Goal: Consume media (video, audio): Consume media (video, audio)

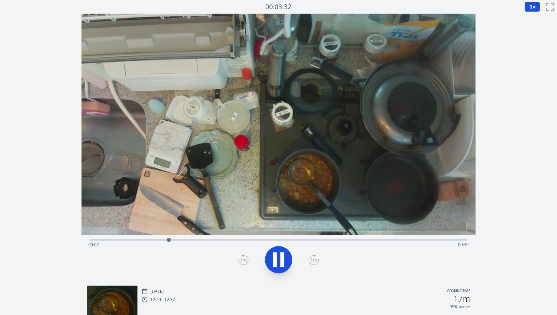
click at [121, 240] on div "Time elapsed: 00:07 Time remaining: 00:30" at bounding box center [278, 244] width 380 height 11
click at [534, 6] on button "1 ×" at bounding box center [532, 7] width 16 height 10
click at [535, 28] on li "0.5×" at bounding box center [533, 27] width 19 height 11
click at [128, 241] on div "Time elapsed: 00:06 Time remaining: 00:32" at bounding box center [278, 244] width 380 height 11
click at [162, 247] on div "Time elapsed: 00:09 Time remaining: 00:28" at bounding box center [278, 244] width 380 height 11
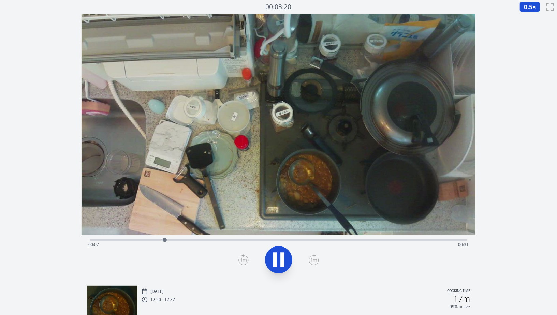
click at [156, 237] on div "Time elapsed: 00:07 Time remaining: 00:31" at bounding box center [278, 239] width 377 height 8
click at [284, 260] on icon at bounding box center [282, 259] width 4 height 15
click at [284, 260] on icon at bounding box center [278, 260] width 11 height 14
click at [284, 260] on icon at bounding box center [282, 259] width 4 height 15
click at [284, 260] on icon at bounding box center [278, 260] width 11 height 14
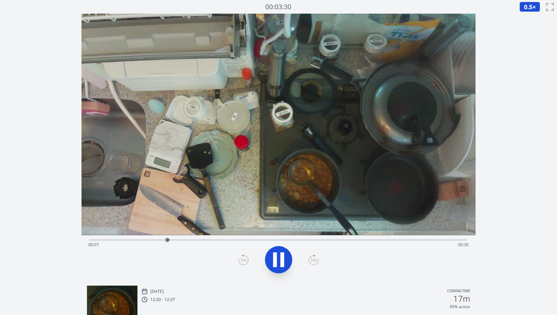
click at [284, 260] on icon at bounding box center [282, 259] width 4 height 15
click at [245, 260] on icon at bounding box center [243, 259] width 10 height 11
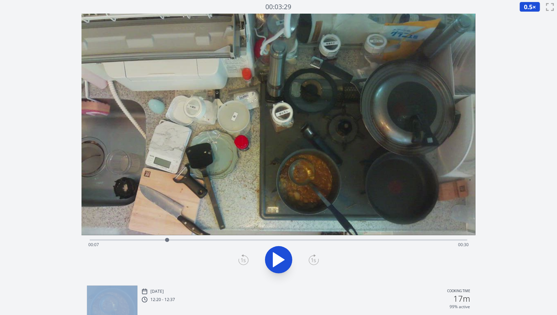
click at [245, 260] on icon at bounding box center [243, 259] width 10 height 11
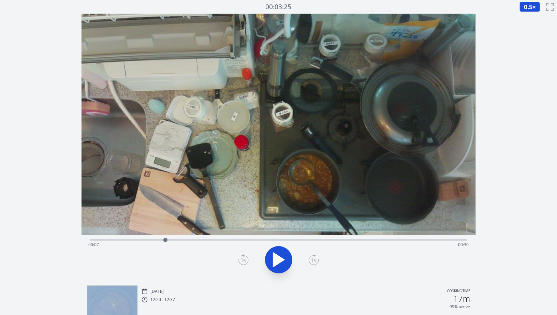
click at [245, 260] on icon at bounding box center [243, 259] width 10 height 11
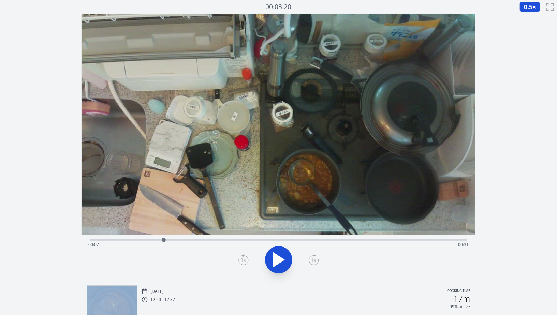
click at [245, 260] on icon at bounding box center [243, 259] width 10 height 11
click at [316, 260] on icon at bounding box center [314, 259] width 10 height 11
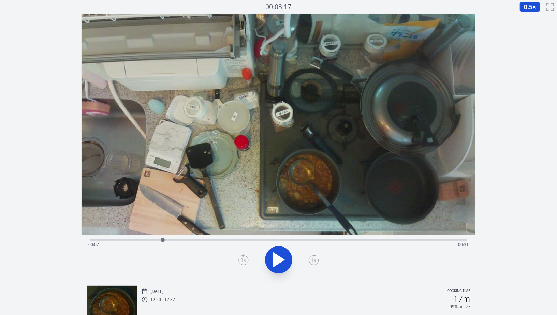
click at [242, 259] on icon at bounding box center [243, 259] width 10 height 11
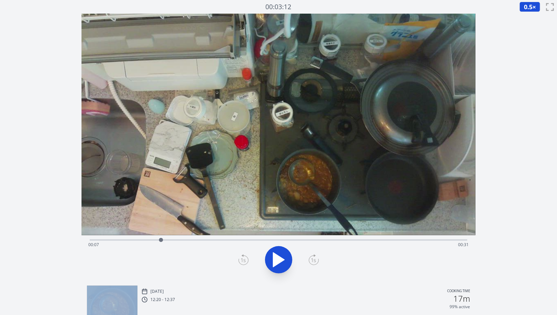
click at [242, 259] on icon at bounding box center [243, 259] width 10 height 11
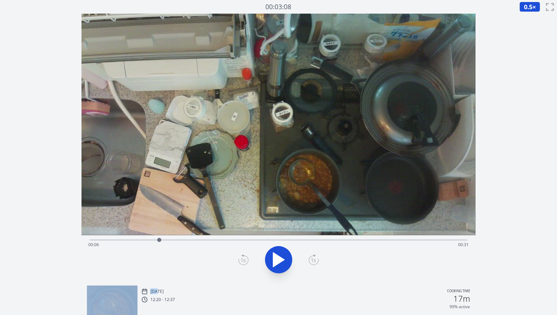
click at [242, 259] on icon at bounding box center [243, 259] width 10 height 11
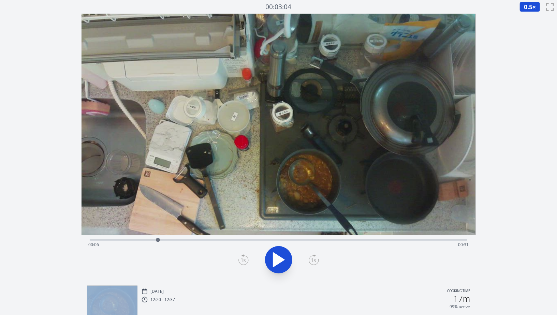
click at [242, 259] on icon at bounding box center [243, 259] width 10 height 11
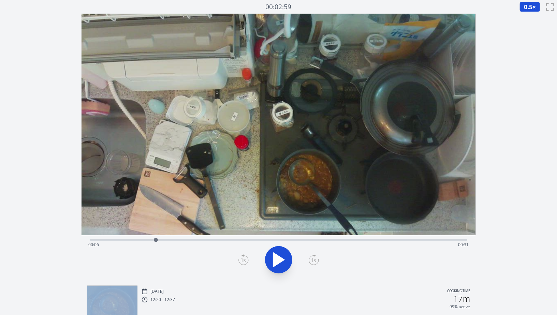
click at [242, 259] on icon at bounding box center [243, 259] width 10 height 11
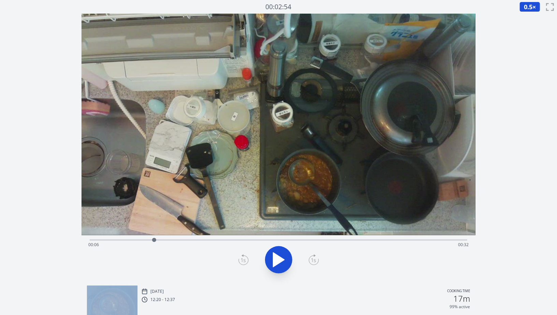
click at [242, 259] on icon at bounding box center [243, 259] width 10 height 11
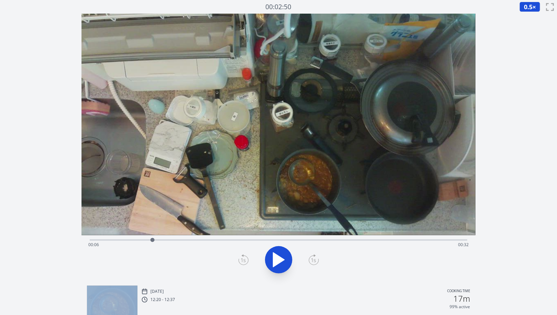
click at [314, 262] on icon at bounding box center [314, 259] width 10 height 11
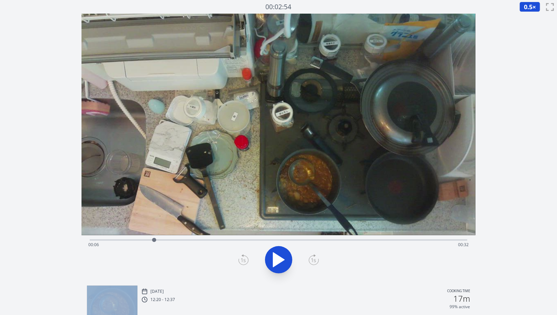
click at [314, 262] on icon at bounding box center [314, 259] width 10 height 11
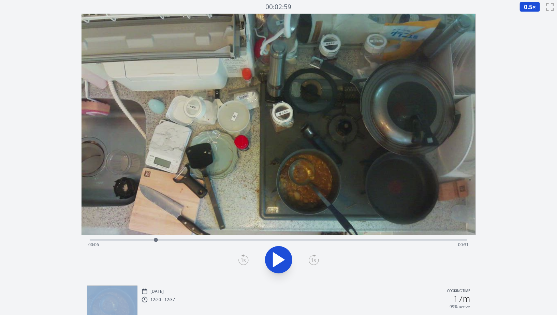
click at [314, 262] on icon at bounding box center [314, 259] width 10 height 11
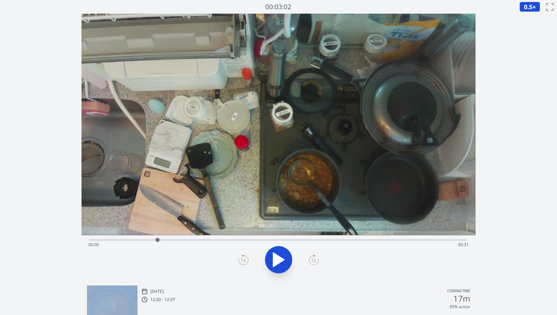
click at [314, 262] on icon at bounding box center [314, 259] width 10 height 11
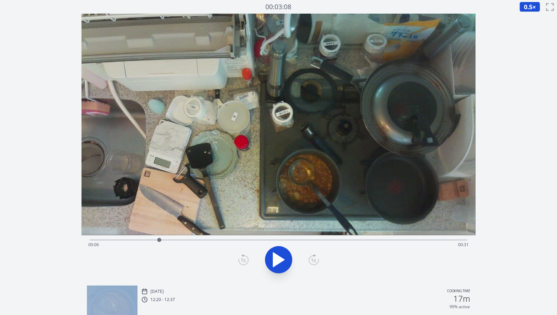
click at [314, 262] on icon at bounding box center [314, 259] width 10 height 11
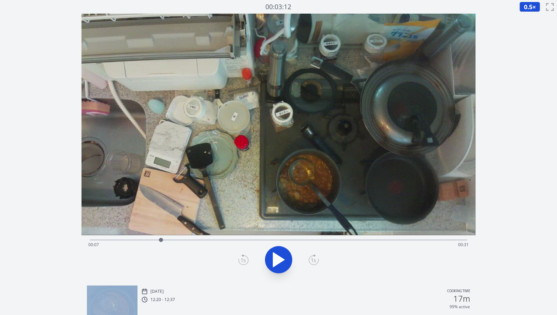
click at [314, 262] on icon at bounding box center [314, 259] width 10 height 11
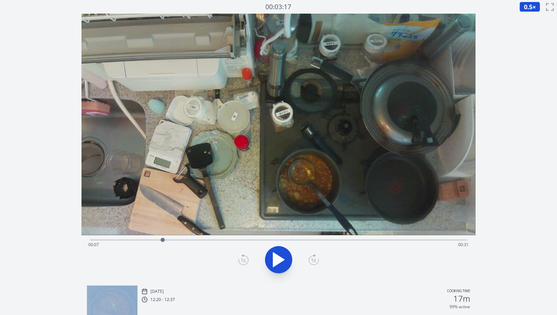
click at [314, 262] on icon at bounding box center [314, 259] width 10 height 11
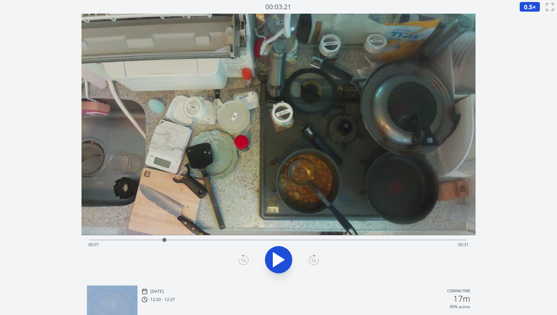
click at [314, 262] on icon at bounding box center [314, 259] width 10 height 11
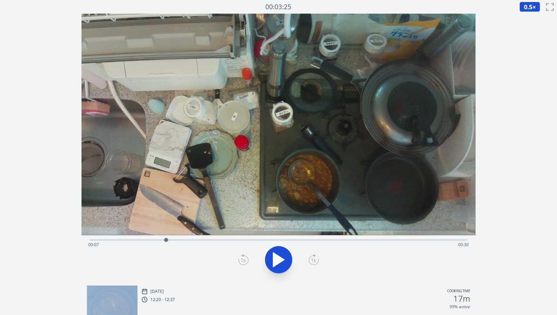
click at [314, 262] on icon at bounding box center [314, 259] width 10 height 11
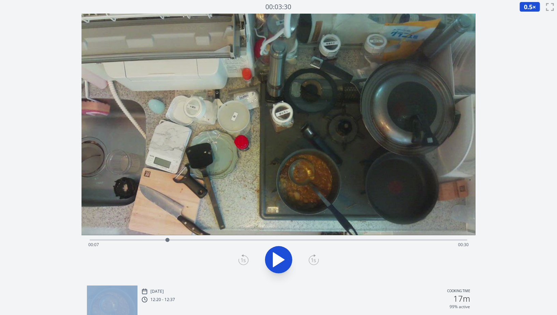
click at [314, 262] on icon at bounding box center [314, 259] width 10 height 11
click at [247, 260] on icon at bounding box center [243, 259] width 10 height 11
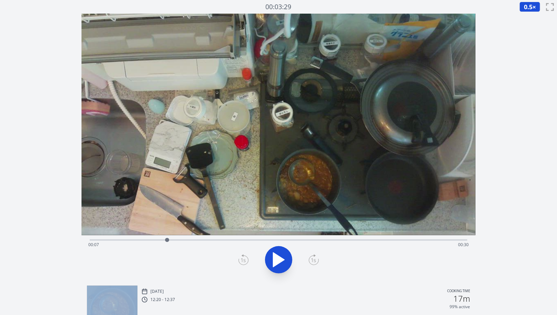
click at [247, 260] on icon at bounding box center [243, 259] width 10 height 11
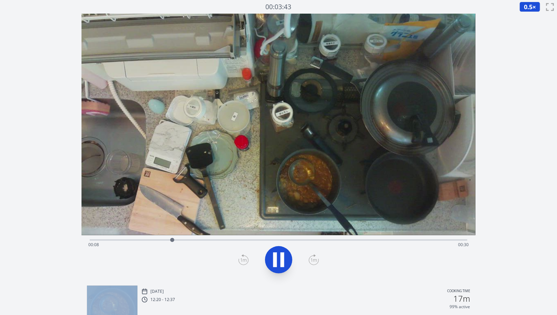
scroll to position [0, 0]
click at [277, 260] on icon at bounding box center [278, 259] width 19 height 19
click at [239, 259] on icon at bounding box center [243, 259] width 10 height 11
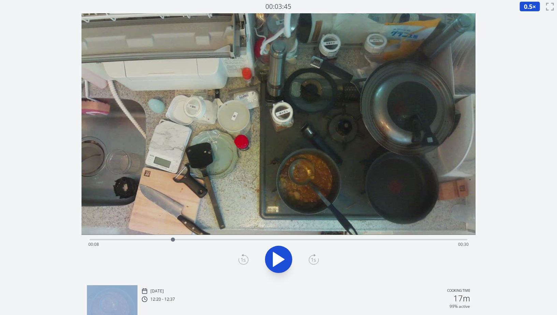
click at [239, 259] on icon at bounding box center [243, 259] width 10 height 11
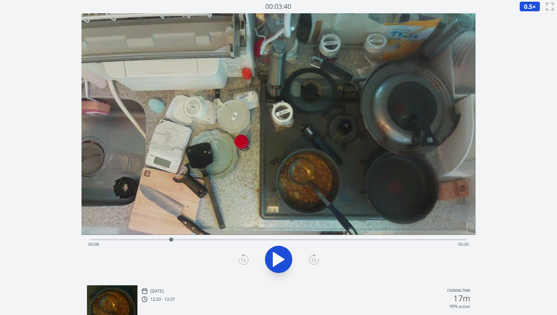
click at [314, 260] on icon at bounding box center [313, 260] width 5 height 4
click at [246, 240] on div "Time elapsed: 00:28 Time remaining: 00:09" at bounding box center [278, 244] width 380 height 11
click at [222, 237] on div "Time elapsed: 00:15 Time remaining: 00:22" at bounding box center [278, 239] width 377 height 8
click at [199, 237] on div "Time elapsed: 00:13 Time remaining: 00:25" at bounding box center [278, 239] width 377 height 8
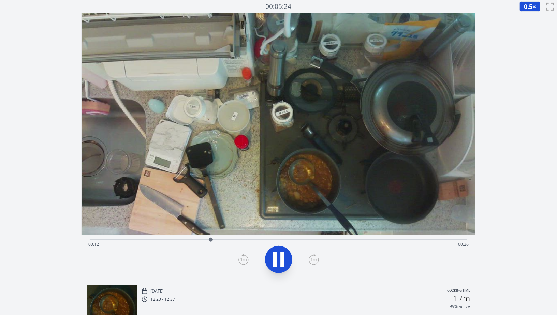
click at [283, 262] on icon at bounding box center [282, 259] width 4 height 15
click at [241, 254] on icon at bounding box center [243, 259] width 10 height 11
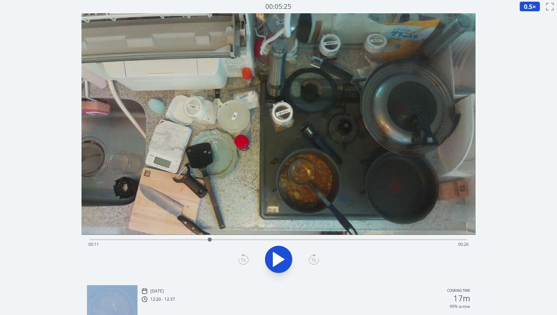
click at [241, 254] on icon at bounding box center [243, 259] width 10 height 11
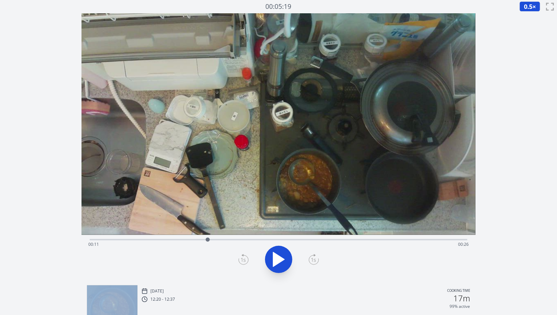
click at [241, 254] on icon at bounding box center [243, 259] width 10 height 11
click at [317, 261] on icon at bounding box center [314, 259] width 10 height 11
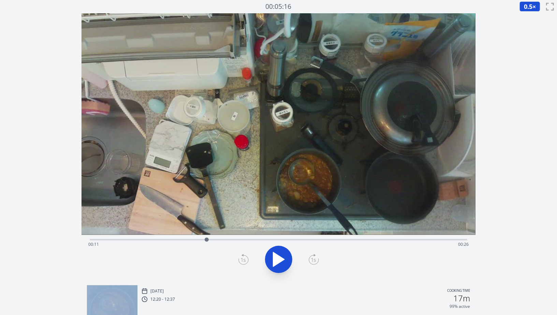
click at [317, 261] on icon at bounding box center [314, 259] width 10 height 11
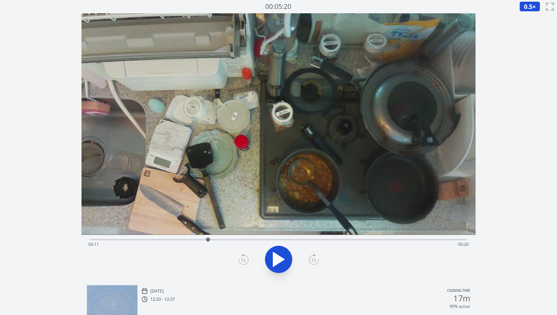
click at [317, 261] on icon at bounding box center [314, 259] width 10 height 11
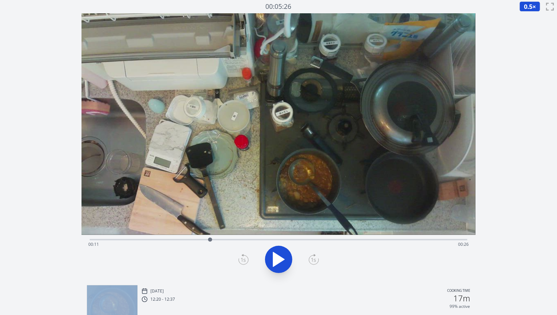
click at [317, 261] on icon at bounding box center [314, 259] width 10 height 11
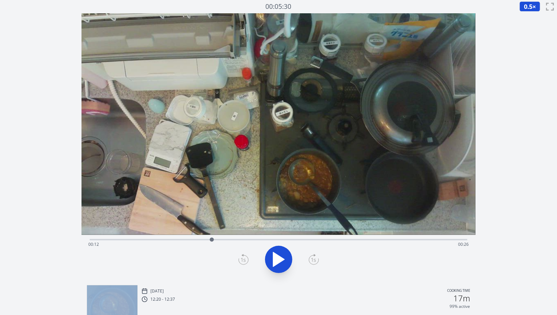
click at [317, 261] on icon at bounding box center [314, 259] width 10 height 11
click at [248, 259] on icon at bounding box center [243, 259] width 10 height 11
click at [319, 264] on div at bounding box center [279, 259] width 386 height 33
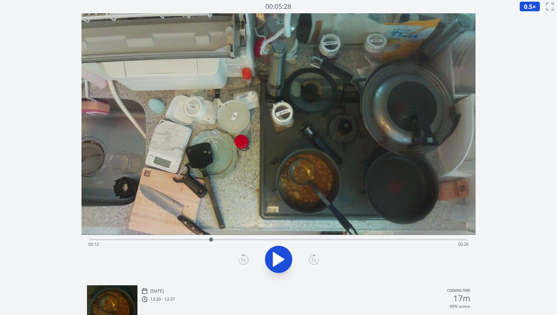
click at [309, 257] on icon at bounding box center [314, 259] width 10 height 11
click at [315, 265] on div at bounding box center [279, 259] width 386 height 33
click at [316, 260] on icon at bounding box center [314, 259] width 10 height 11
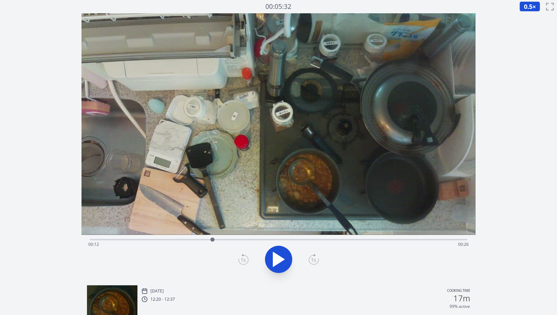
click at [316, 260] on icon at bounding box center [314, 259] width 10 height 11
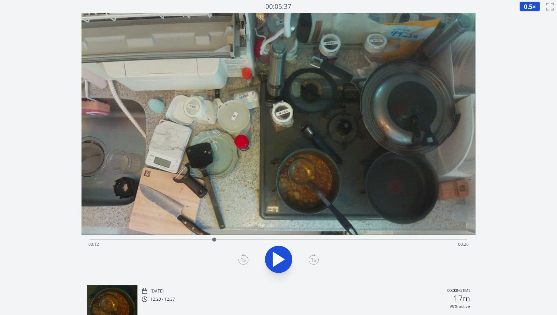
click at [316, 260] on icon at bounding box center [314, 259] width 10 height 11
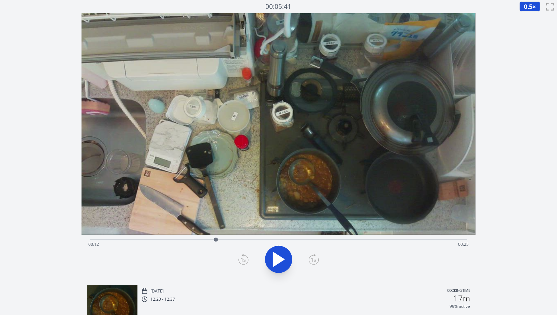
click at [316, 260] on icon at bounding box center [314, 259] width 10 height 11
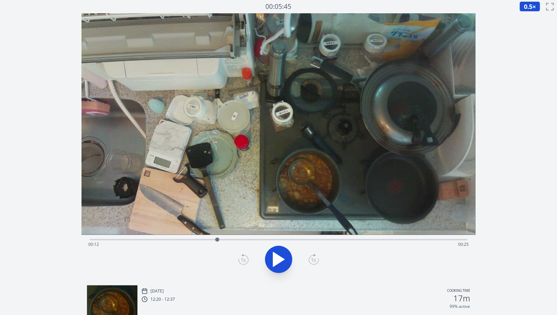
click at [316, 260] on icon at bounding box center [314, 259] width 10 height 11
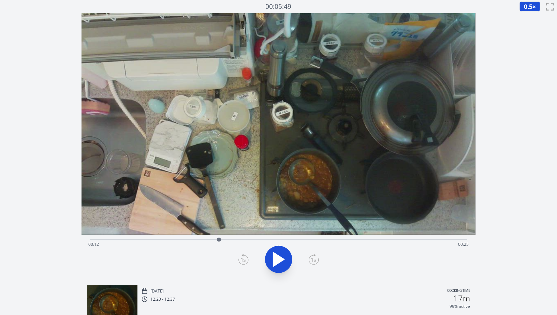
click at [316, 260] on icon at bounding box center [314, 259] width 10 height 11
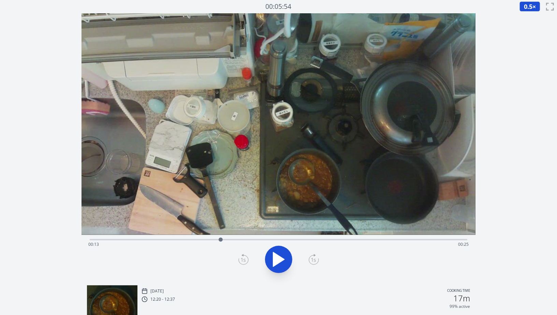
click at [316, 260] on icon at bounding box center [314, 259] width 10 height 11
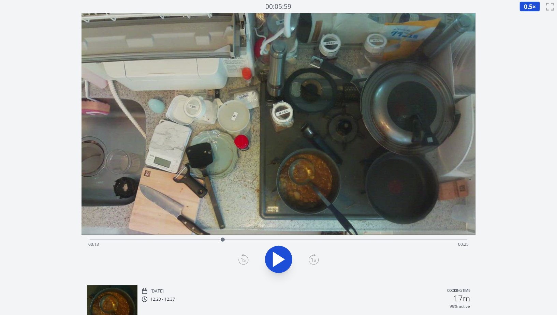
click at [316, 260] on icon at bounding box center [314, 259] width 10 height 11
click at [246, 256] on icon at bounding box center [244, 259] width 10 height 9
click at [146, 238] on div "Time elapsed: 00:13 Time remaining: 00:24" at bounding box center [278, 239] width 377 height 8
click at [120, 239] on div "Time elapsed: 00:05 Time remaining: 00:32" at bounding box center [278, 244] width 380 height 11
click at [272, 262] on icon at bounding box center [278, 259] width 19 height 19
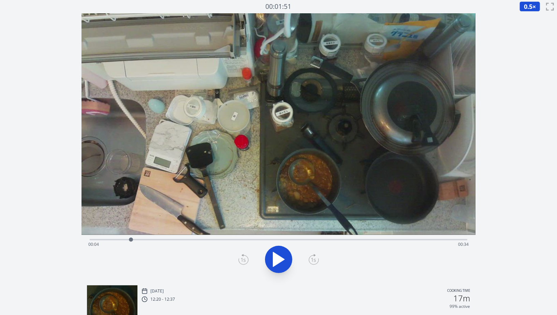
click at [272, 262] on icon at bounding box center [278, 259] width 19 height 19
click at [312, 263] on icon at bounding box center [314, 259] width 10 height 11
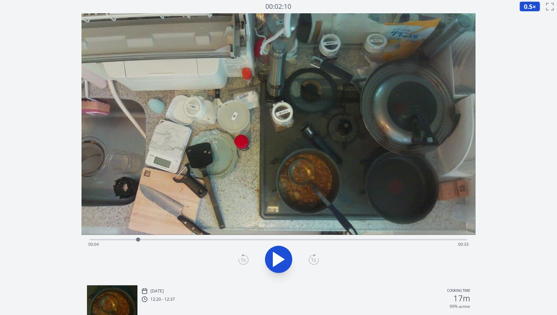
click at [312, 263] on icon at bounding box center [314, 259] width 10 height 11
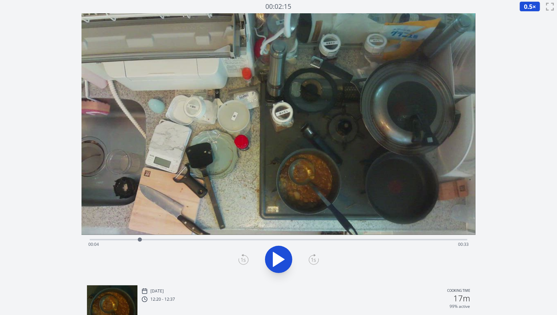
click at [312, 263] on icon at bounding box center [314, 259] width 10 height 11
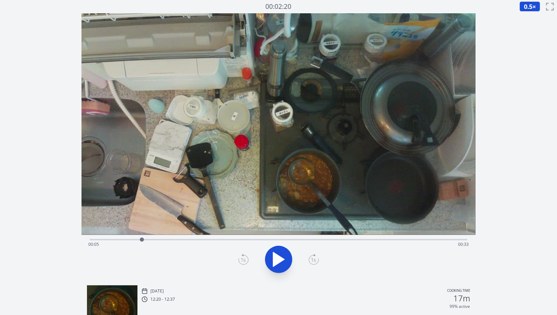
click at [312, 263] on icon at bounding box center [314, 259] width 10 height 11
click at [271, 259] on icon at bounding box center [278, 259] width 19 height 19
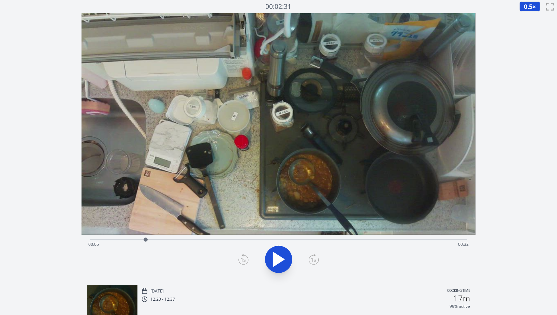
click at [308, 263] on div at bounding box center [279, 259] width 386 height 33
click at [315, 262] on icon at bounding box center [314, 259] width 10 height 11
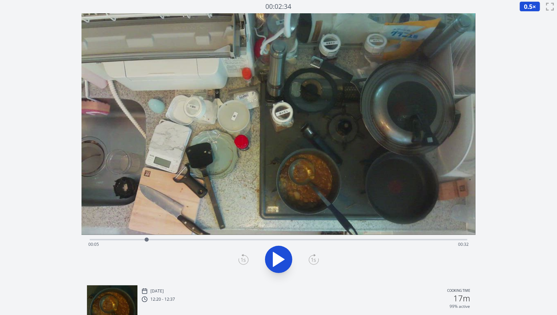
click at [315, 262] on icon at bounding box center [314, 259] width 10 height 11
click at [246, 259] on icon at bounding box center [243, 259] width 10 height 11
click at [318, 259] on div at bounding box center [279, 259] width 386 height 33
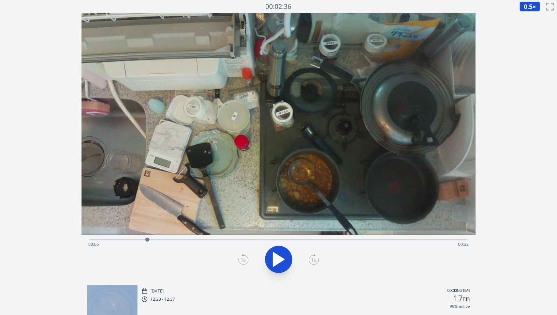
click at [318, 259] on div at bounding box center [279, 259] width 386 height 33
click at [315, 258] on icon at bounding box center [314, 259] width 10 height 11
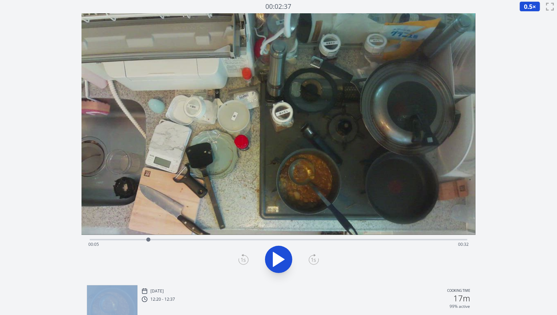
click at [315, 258] on icon at bounding box center [314, 259] width 10 height 11
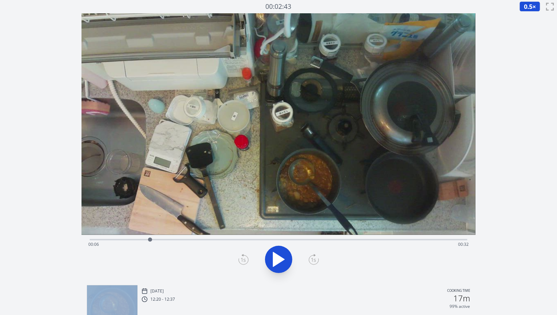
click at [315, 258] on icon at bounding box center [314, 259] width 10 height 11
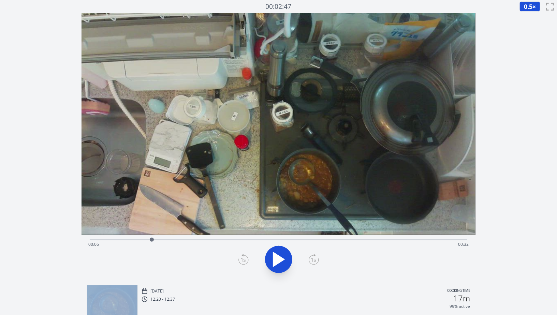
click at [315, 258] on icon at bounding box center [314, 259] width 10 height 11
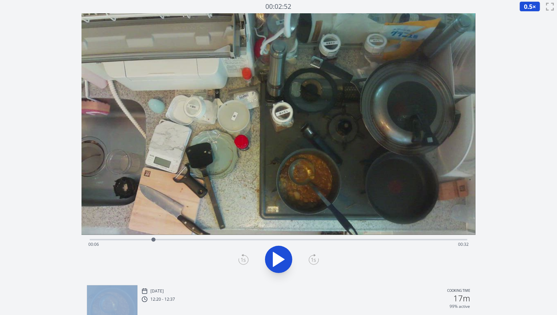
click at [315, 258] on icon at bounding box center [314, 259] width 10 height 11
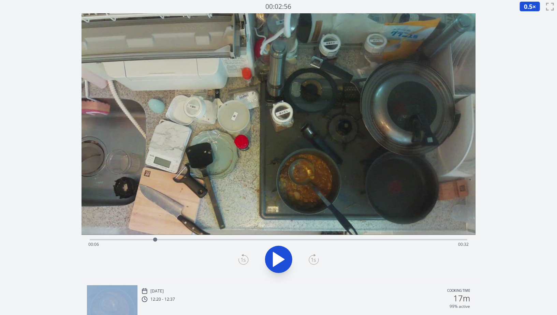
click at [315, 258] on icon at bounding box center [314, 259] width 10 height 11
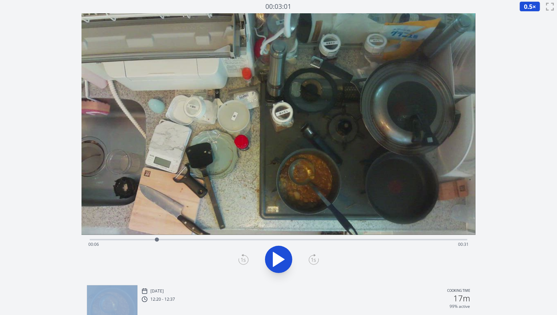
click at [315, 258] on icon at bounding box center [314, 259] width 10 height 11
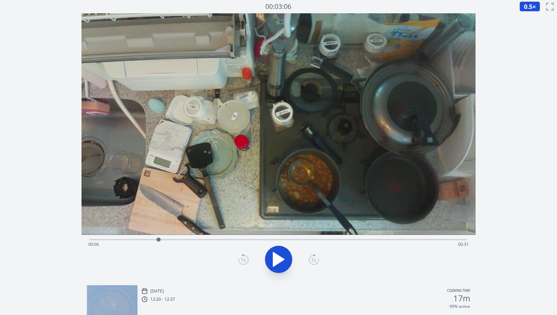
click at [315, 258] on icon at bounding box center [314, 259] width 10 height 11
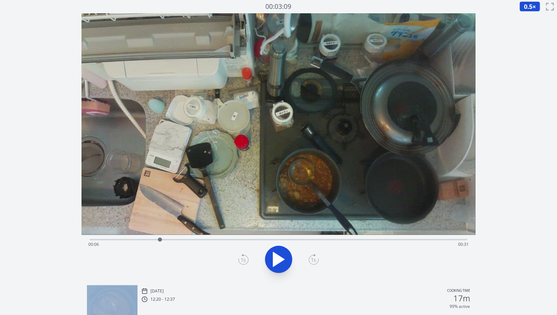
click at [315, 258] on icon at bounding box center [314, 259] width 10 height 11
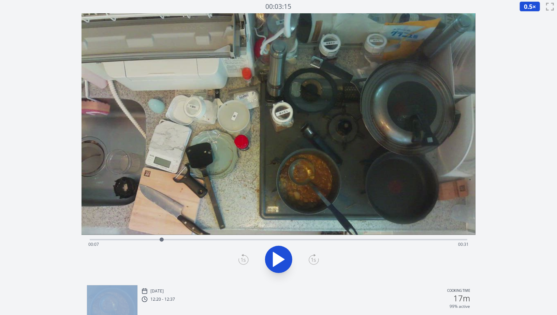
click at [315, 258] on icon at bounding box center [314, 259] width 10 height 11
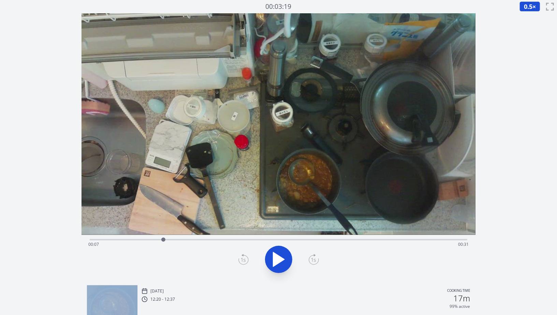
click at [315, 258] on icon at bounding box center [314, 259] width 10 height 11
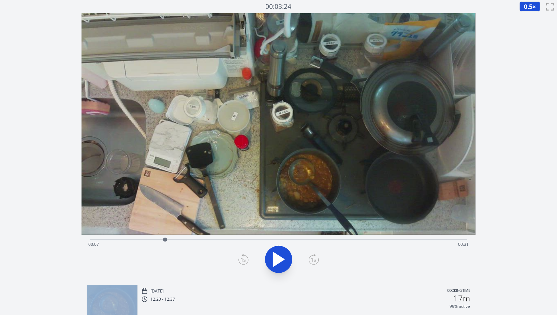
click at [315, 258] on icon at bounding box center [314, 259] width 10 height 11
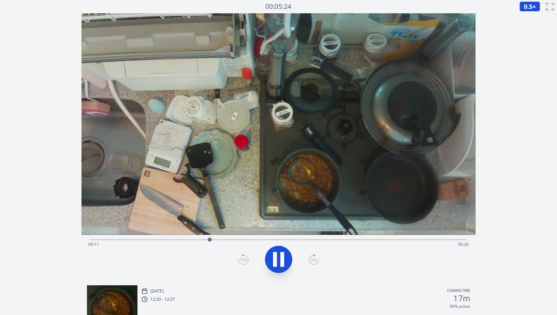
click at [259, 239] on div "Time elapsed: 00:11 Time remaining: 00:26" at bounding box center [278, 239] width 377 height 8
click at [284, 266] on icon at bounding box center [278, 259] width 19 height 19
click at [313, 259] on icon at bounding box center [314, 259] width 10 height 11
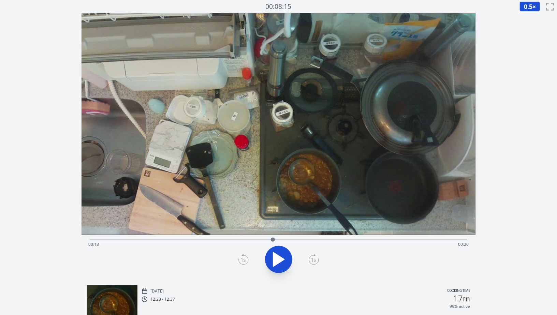
click at [241, 262] on icon at bounding box center [243, 259] width 10 height 11
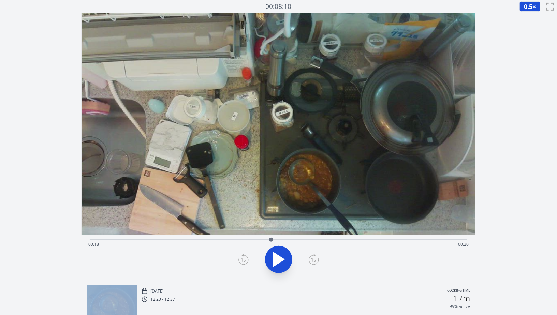
click at [241, 262] on icon at bounding box center [243, 259] width 10 height 11
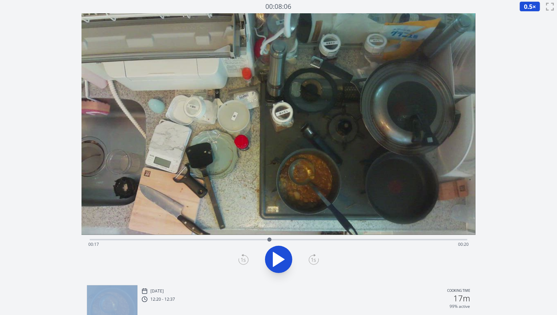
click at [241, 262] on icon at bounding box center [243, 259] width 10 height 11
click at [312, 263] on icon at bounding box center [314, 259] width 10 height 11
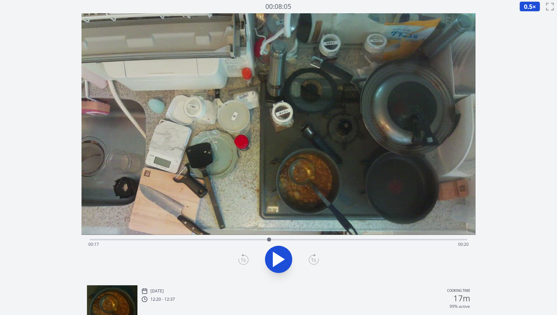
click at [312, 263] on icon at bounding box center [314, 259] width 10 height 11
click at [282, 267] on icon at bounding box center [278, 259] width 19 height 19
click at [313, 261] on icon at bounding box center [314, 259] width 10 height 11
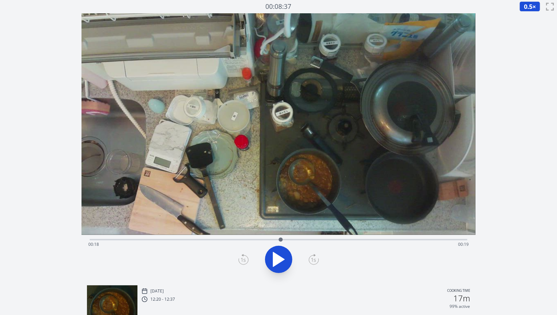
click at [313, 261] on icon at bounding box center [314, 259] width 10 height 11
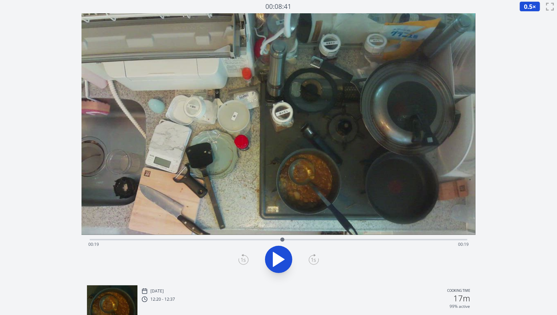
click at [313, 261] on icon at bounding box center [314, 259] width 10 height 11
click at [286, 259] on icon at bounding box center [278, 259] width 19 height 19
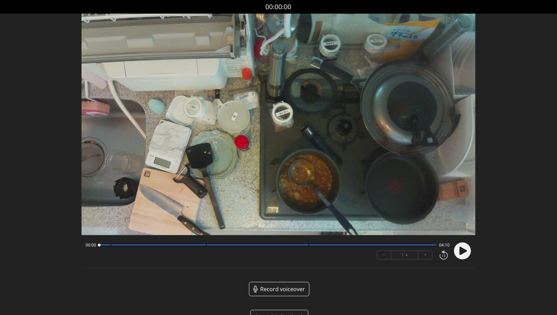
click at [204, 247] on div at bounding box center [267, 244] width 337 height 3
click at [107, 247] on div "01:17 02:52" at bounding box center [268, 244] width 364 height 5
click at [109, 246] on div at bounding box center [267, 244] width 337 height 3
click at [107, 245] on div at bounding box center [109, 245] width 9 height 9
click at [116, 246] on div at bounding box center [158, 244] width 95 height 1
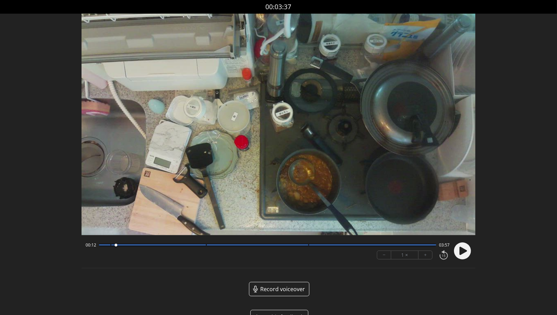
click at [112, 245] on div at bounding box center [115, 245] width 9 height 9
click at [100, 246] on div at bounding box center [105, 244] width 12 height 1
click at [467, 255] on circle at bounding box center [462, 250] width 17 height 17
click at [108, 246] on div at bounding box center [105, 244] width 12 height 1
click at [427, 253] on button "+" at bounding box center [425, 255] width 14 height 8
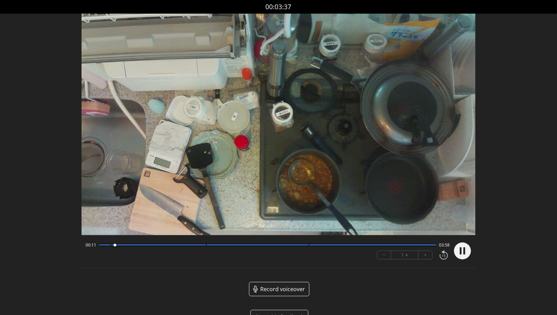
click at [427, 253] on button "+" at bounding box center [425, 255] width 14 height 8
click at [204, 246] on div at bounding box center [267, 244] width 337 height 3
click at [462, 252] on circle at bounding box center [462, 250] width 17 height 17
click at [206, 246] on div at bounding box center [267, 244] width 337 height 3
click at [109, 246] on div at bounding box center [105, 244] width 12 height 1
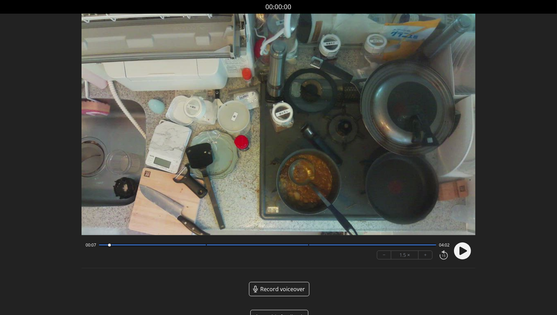
click at [111, 246] on div at bounding box center [109, 245] width 9 height 9
click at [108, 245] on div at bounding box center [110, 245] width 9 height 9
click at [462, 250] on icon at bounding box center [463, 251] width 8 height 8
click at [462, 250] on circle at bounding box center [462, 250] width 17 height 17
click at [466, 242] on icon at bounding box center [463, 251] width 18 height 18
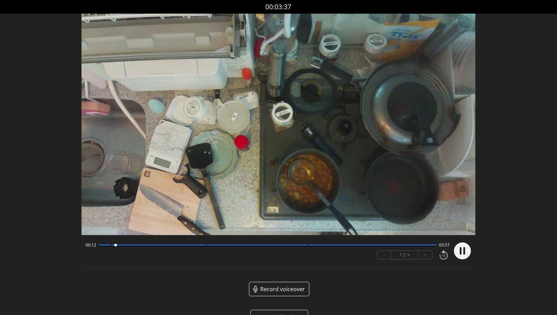
click at [204, 243] on div at bounding box center [267, 244] width 337 height 3
click at [461, 248] on icon at bounding box center [461, 250] width 2 height 7
click at [306, 246] on div at bounding box center [267, 244] width 337 height 3
click at [458, 251] on circle at bounding box center [462, 250] width 17 height 17
click at [458, 249] on circle at bounding box center [462, 250] width 17 height 17
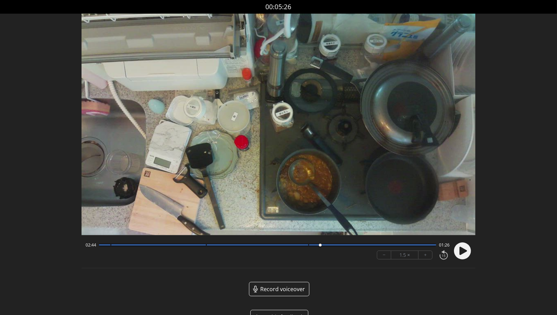
click at [390, 247] on div "02:44 01:26" at bounding box center [268, 244] width 364 height 5
click at [382, 244] on div at bounding box center [267, 244] width 337 height 3
click at [362, 245] on div at bounding box center [372, 244] width 127 height 1
click at [395, 243] on div at bounding box center [267, 244] width 337 height 3
click at [107, 246] on div at bounding box center [105, 244] width 12 height 1
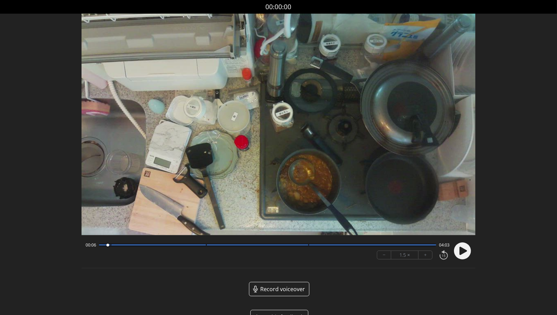
click at [464, 253] on icon at bounding box center [463, 251] width 8 height 8
click at [203, 245] on div at bounding box center [158, 244] width 95 height 1
click at [305, 247] on div at bounding box center [267, 244] width 337 height 3
click at [463, 251] on circle at bounding box center [462, 250] width 17 height 17
click at [108, 244] on div at bounding box center [267, 244] width 337 height 3
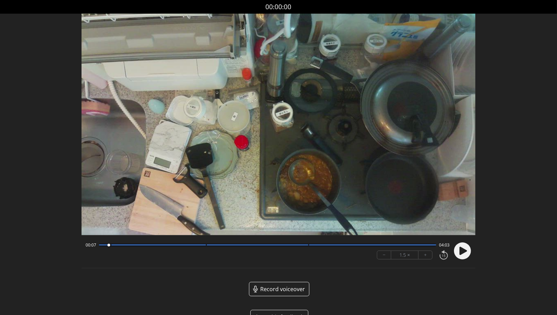
click at [469, 254] on circle at bounding box center [462, 250] width 17 height 17
click at [470, 252] on circle at bounding box center [462, 250] width 17 height 17
click at [107, 244] on div at bounding box center [105, 244] width 12 height 1
click at [307, 246] on div at bounding box center [267, 244] width 337 height 3
click at [466, 250] on circle at bounding box center [462, 250] width 17 height 17
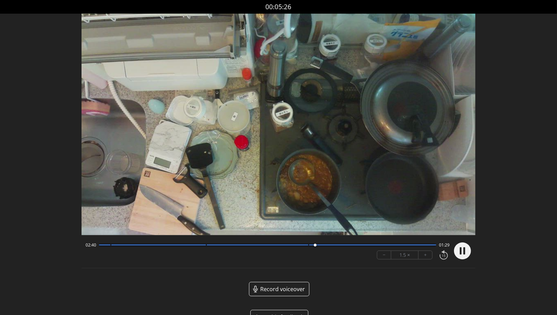
click at [301, 241] on div "02:40 01:29 − 1.5 × +" at bounding box center [266, 250] width 367 height 23
click at [297, 244] on div at bounding box center [258, 244] width 102 height 1
click at [459, 250] on circle at bounding box center [462, 250] width 17 height 17
click at [194, 245] on div at bounding box center [158, 244] width 95 height 1
click at [108, 245] on div at bounding box center [105, 244] width 12 height 1
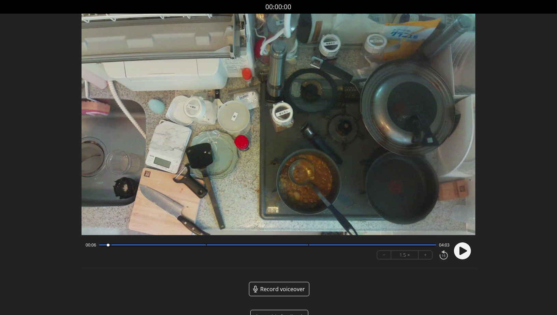
click at [110, 245] on div at bounding box center [107, 245] width 9 height 9
click at [109, 247] on div at bounding box center [109, 245] width 9 height 9
click at [462, 251] on icon at bounding box center [463, 251] width 8 height 8
click at [462, 251] on circle at bounding box center [462, 250] width 17 height 17
click at [203, 246] on div at bounding box center [267, 244] width 337 height 3
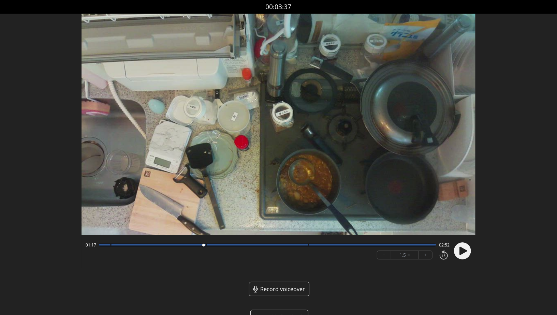
click at [212, 246] on div at bounding box center [267, 244] width 337 height 3
click at [306, 245] on div at bounding box center [258, 244] width 102 height 1
click at [468, 250] on circle at bounding box center [462, 250] width 17 height 17
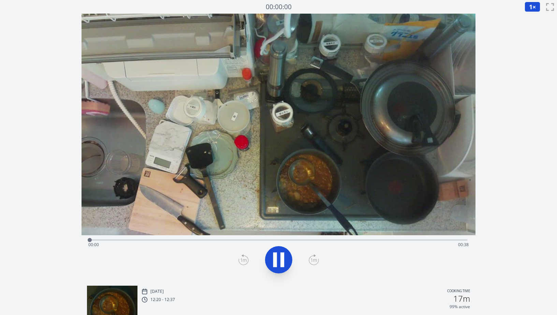
scroll to position [0, 0]
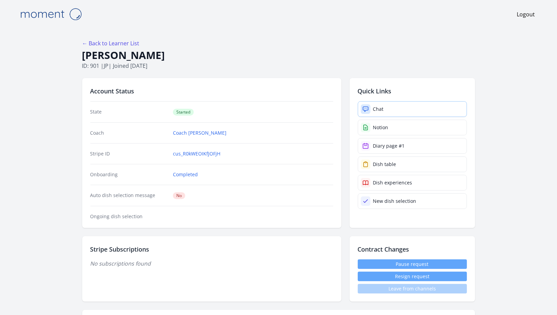
click at [384, 107] on link "Chat" at bounding box center [412, 109] width 109 height 16
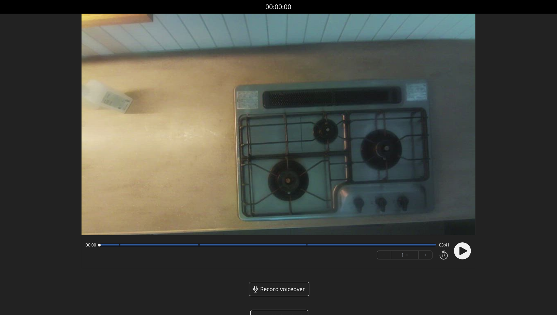
click at [461, 250] on icon at bounding box center [463, 251] width 8 height 8
click at [114, 246] on div at bounding box center [267, 244] width 337 height 3
click at [101, 244] on div at bounding box center [267, 244] width 337 height 3
click at [113, 246] on div at bounding box center [267, 244] width 337 height 3
click at [196, 243] on div at bounding box center [267, 244] width 337 height 3
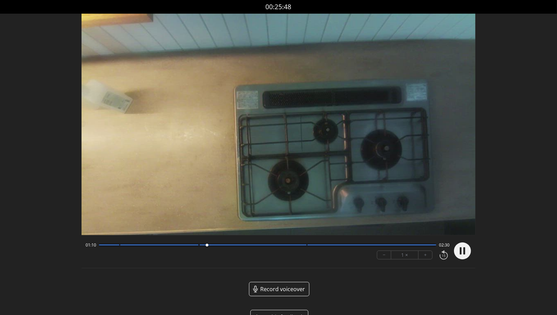
click at [195, 244] on div at bounding box center [267, 244] width 337 height 3
click at [305, 244] on div at bounding box center [267, 244] width 337 height 3
click at [302, 246] on div at bounding box center [267, 244] width 337 height 3
click at [461, 251] on icon at bounding box center [461, 250] width 2 height 7
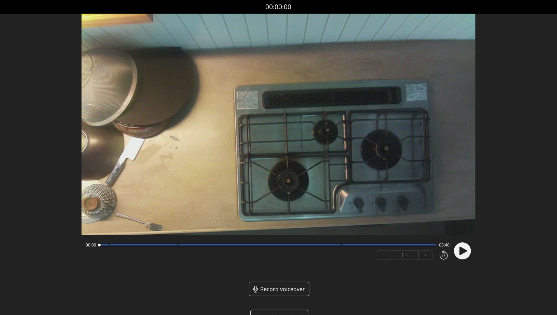
click at [465, 252] on icon at bounding box center [463, 251] width 8 height 8
click at [108, 245] on div at bounding box center [104, 244] width 10 height 1
click at [174, 247] on div "00:10 03:30" at bounding box center [268, 244] width 364 height 5
click at [173, 243] on div at bounding box center [267, 244] width 337 height 3
click at [339, 245] on div at bounding box center [259, 244] width 163 height 1
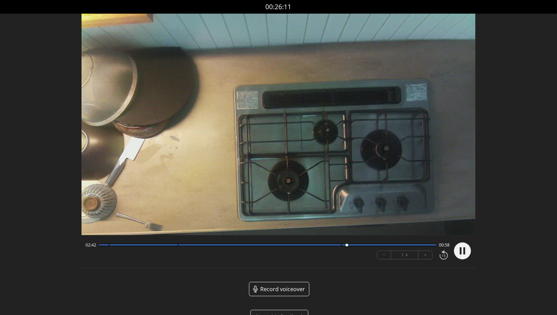
click at [336, 247] on div at bounding box center [267, 244] width 337 height 3
click at [463, 250] on circle at bounding box center [462, 250] width 17 height 17
click at [333, 246] on div at bounding box center [259, 244] width 163 height 1
click at [461, 252] on icon at bounding box center [463, 251] width 8 height 8
click at [461, 252] on icon at bounding box center [461, 250] width 2 height 7
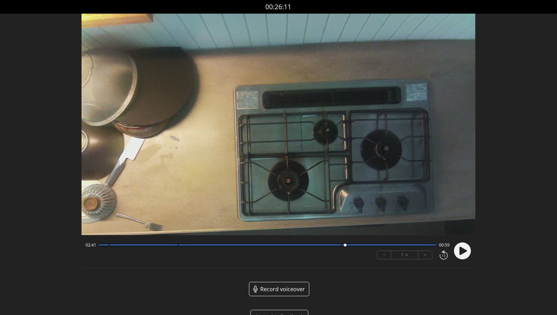
click at [174, 246] on div at bounding box center [267, 244] width 337 height 3
click at [471, 254] on icon at bounding box center [463, 251] width 18 height 18
click at [168, 245] on div at bounding box center [143, 244] width 68 height 1
click at [458, 251] on circle at bounding box center [462, 250] width 17 height 17
click at [337, 245] on div at bounding box center [259, 244] width 163 height 1
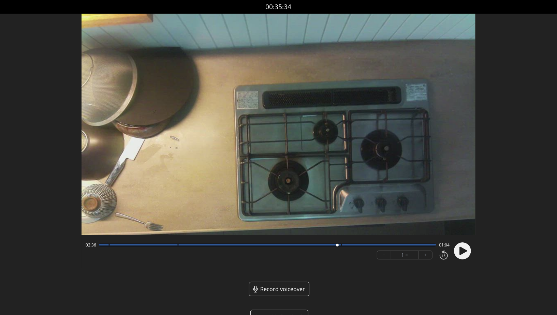
click at [331, 247] on div at bounding box center [267, 244] width 337 height 3
click at [335, 246] on div at bounding box center [330, 245] width 9 height 9
click at [465, 253] on circle at bounding box center [462, 250] width 17 height 17
click at [465, 253] on icon at bounding box center [464, 250] width 2 height 7
click at [170, 244] on div at bounding box center [267, 244] width 337 height 3
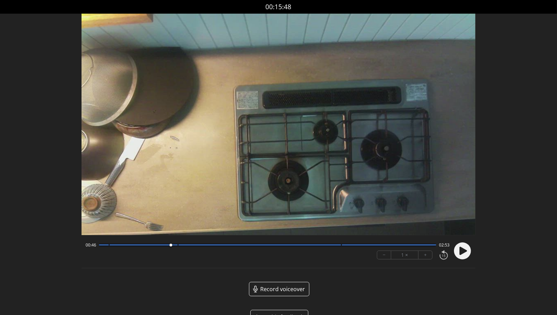
click at [174, 244] on div at bounding box center [170, 245] width 9 height 9
click at [466, 248] on circle at bounding box center [462, 250] width 17 height 17
click at [463, 259] on circle at bounding box center [462, 250] width 17 height 17
click at [130, 249] on div "00:58 02:42 − 1 × +" at bounding box center [266, 250] width 367 height 23
click at [130, 248] on div "00:58 02:42" at bounding box center [268, 244] width 364 height 5
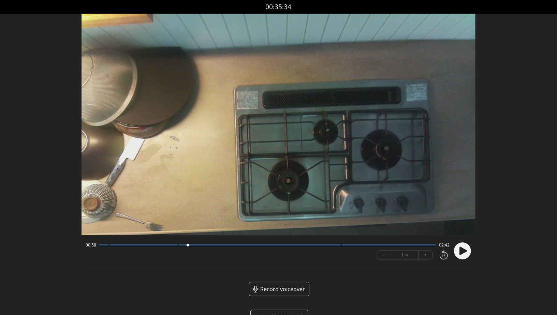
click at [125, 246] on div at bounding box center [143, 244] width 68 height 1
click at [465, 251] on icon at bounding box center [463, 251] width 8 height 8
click at [465, 251] on icon at bounding box center [464, 250] width 2 height 7
click at [338, 246] on div at bounding box center [267, 244] width 337 height 3
click at [337, 244] on div at bounding box center [337, 245] width 3 height 3
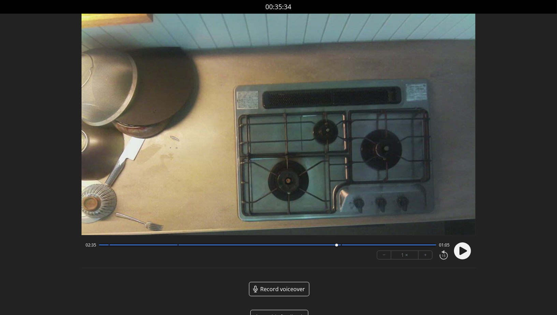
click at [460, 252] on icon at bounding box center [463, 251] width 8 height 8
click at [460, 252] on icon at bounding box center [461, 250] width 2 height 7
click at [169, 244] on div at bounding box center [267, 244] width 337 height 3
click at [466, 248] on circle at bounding box center [462, 250] width 17 height 17
click at [462, 247] on circle at bounding box center [462, 250] width 17 height 17
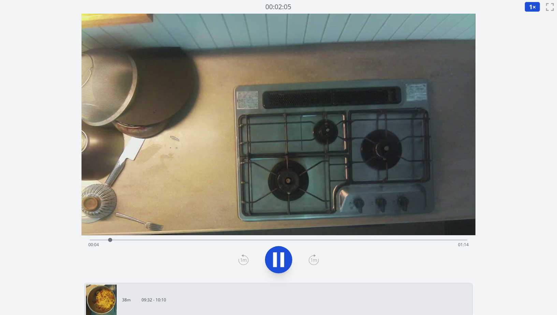
click at [267, 238] on div "Time elapsed: 00:04 Time remaining: 01:14" at bounding box center [278, 239] width 377 height 8
click at [331, 239] on div "Time elapsed: 00:37 Time remaining: 00:41" at bounding box center [278, 244] width 380 height 11
click at [203, 239] on div "Time elapsed: 00:52 Time remaining: 00:26" at bounding box center [278, 239] width 377 height 8
click at [252, 244] on div "Time elapsed: 00:29 Time remaining: 00:49" at bounding box center [278, 244] width 380 height 11
click at [241, 259] on icon at bounding box center [243, 259] width 10 height 11
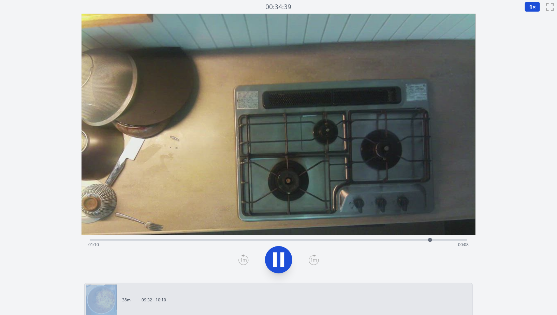
click at [241, 259] on icon at bounding box center [243, 259] width 10 height 11
click at [278, 264] on icon at bounding box center [278, 259] width 19 height 19
drag, startPoint x: 420, startPoint y: 239, endPoint x: 416, endPoint y: 239, distance: 4.1
click at [416, 239] on div at bounding box center [416, 240] width 4 height 4
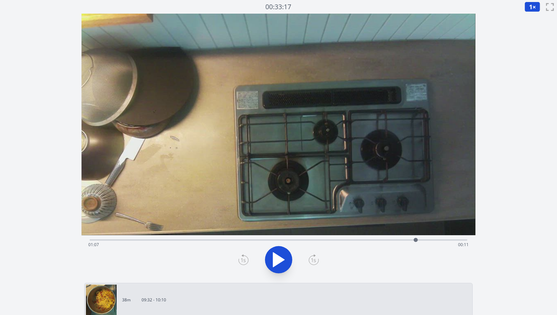
click at [407, 238] on div "Time elapsed: 01:07 Time remaining: 00:11" at bounding box center [278, 239] width 377 height 8
click at [313, 258] on icon at bounding box center [314, 259] width 10 height 11
click at [313, 261] on icon at bounding box center [314, 259] width 10 height 11
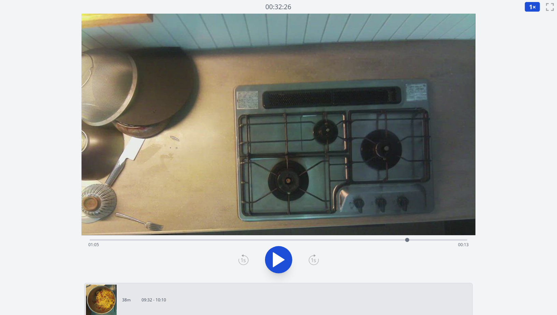
click at [313, 261] on icon at bounding box center [314, 259] width 10 height 11
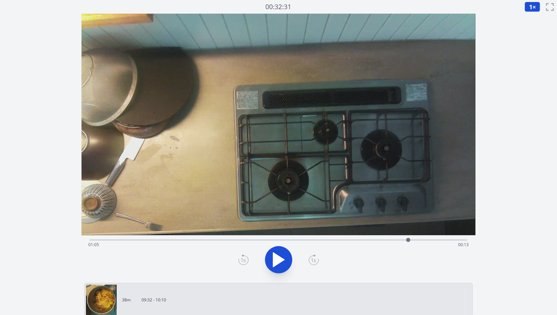
click at [313, 261] on icon at bounding box center [314, 259] width 10 height 11
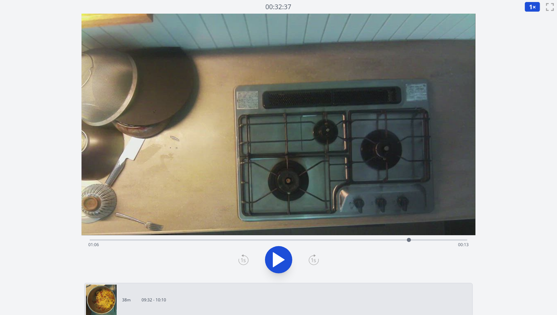
click at [313, 261] on icon at bounding box center [314, 259] width 10 height 11
click at [372, 242] on div "Time elapsed: 01:06 Time remaining: 00:12" at bounding box center [278, 244] width 380 height 11
click at [337, 240] on div "Time elapsed: 00:58 Time remaining: 00:20" at bounding box center [278, 244] width 380 height 11
click at [355, 241] on div "Time elapsed: 00:51 Time remaining: 00:27" at bounding box center [278, 244] width 380 height 11
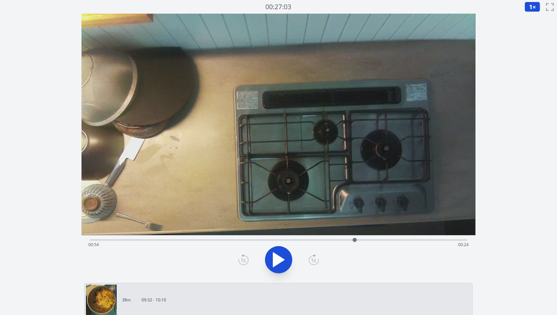
click at [338, 237] on div "Time elapsed: 00:54 Time remaining: 00:24" at bounding box center [278, 239] width 377 height 8
click at [284, 259] on icon at bounding box center [278, 259] width 19 height 19
click at [283, 258] on icon at bounding box center [282, 259] width 4 height 15
click at [243, 264] on icon at bounding box center [243, 259] width 10 height 11
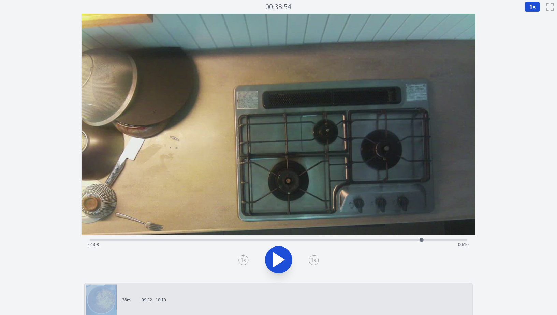
click at [244, 261] on icon at bounding box center [243, 259] width 10 height 11
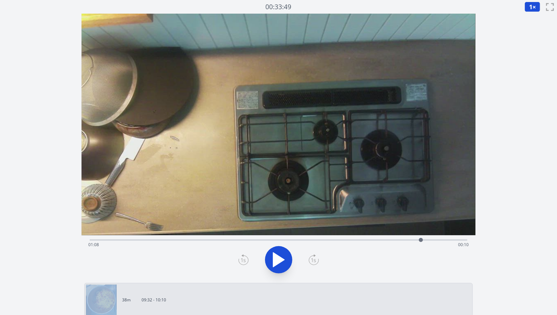
click at [244, 261] on icon at bounding box center [243, 259] width 10 height 11
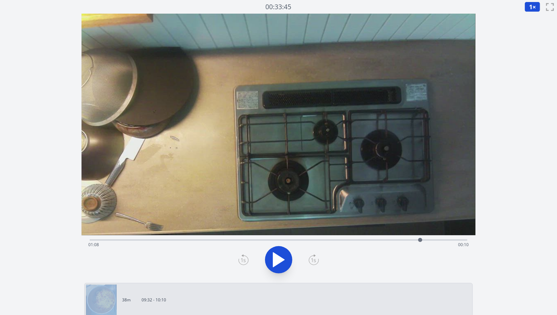
click at [244, 261] on icon at bounding box center [243, 259] width 10 height 11
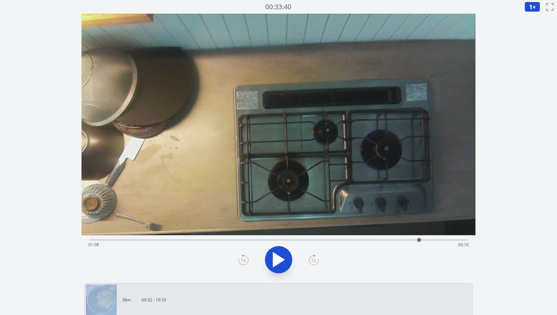
click at [244, 261] on icon at bounding box center [243, 259] width 10 height 11
click at [313, 255] on icon at bounding box center [314, 259] width 10 height 11
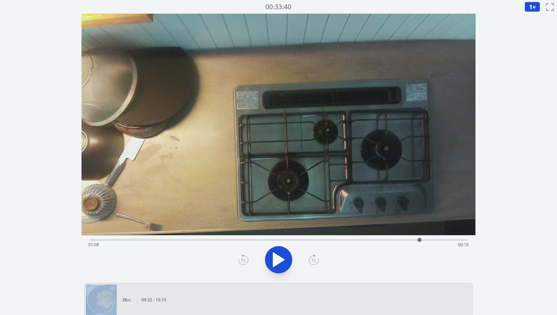
click at [315, 257] on icon at bounding box center [314, 259] width 10 height 11
click at [315, 258] on icon at bounding box center [314, 259] width 10 height 11
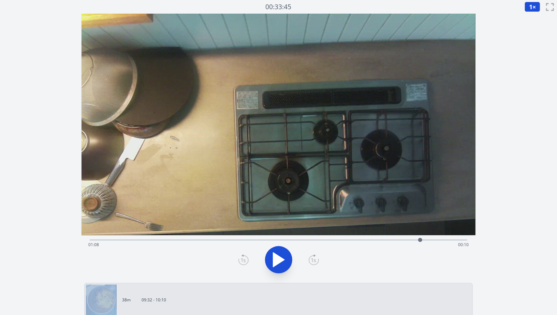
click at [315, 258] on icon at bounding box center [314, 259] width 10 height 11
click at [245, 263] on icon at bounding box center [243, 259] width 10 height 11
click at [386, 237] on div "Time elapsed: 01:09 Time remaining: 00:09" at bounding box center [278, 239] width 377 height 8
click at [354, 239] on div "Time elapsed: 01:01 Time remaining: 00:17" at bounding box center [278, 244] width 380 height 11
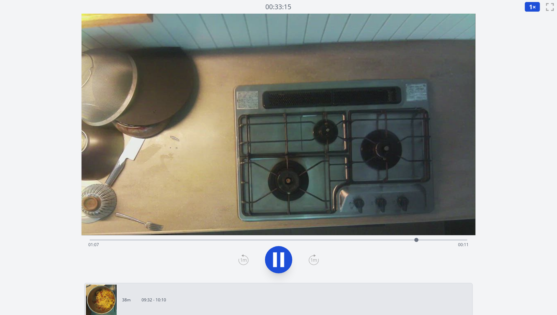
click at [283, 261] on icon at bounding box center [282, 259] width 4 height 15
click at [283, 261] on icon at bounding box center [278, 259] width 19 height 19
click at [283, 261] on icon at bounding box center [282, 259] width 4 height 15
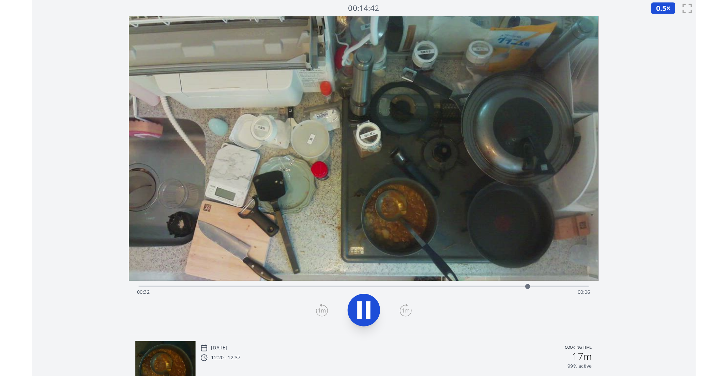
scroll to position [0, 0]
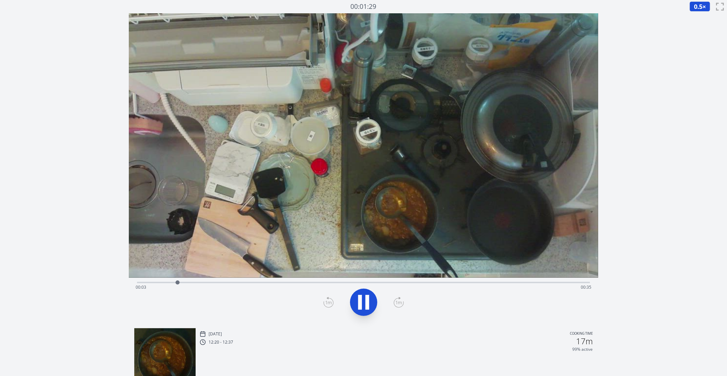
click at [508, 281] on div "Time elapsed: 00:03 Time remaining: 00:35" at bounding box center [364, 282] width 454 height 8
click at [521, 281] on div "Time elapsed: 00:30 Time remaining: 00:07" at bounding box center [364, 282] width 454 height 8
click at [502, 280] on div "Time elapsed: 00:32 Time remaining: 00:06" at bounding box center [364, 282] width 454 height 8
click at [365, 298] on icon at bounding box center [363, 302] width 19 height 19
click at [480, 282] on div "Time elapsed: 00:30 Time remaining: 00:07" at bounding box center [364, 287] width 456 height 11
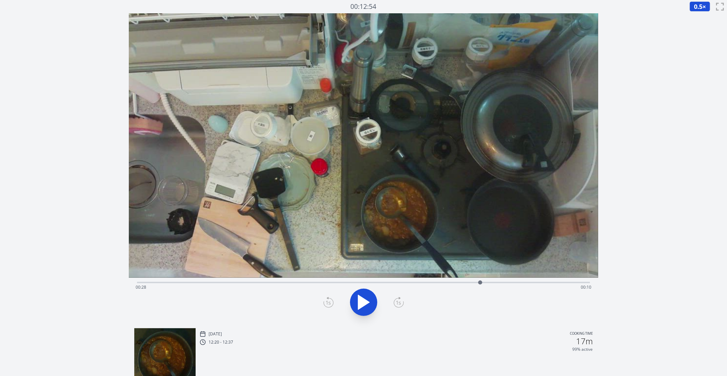
click at [459, 279] on div "Time elapsed: 00:28 Time remaining: 00:10" at bounding box center [364, 282] width 454 height 8
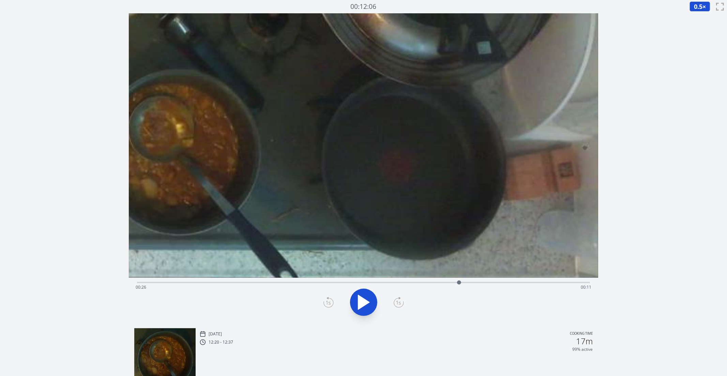
drag, startPoint x: 502, startPoint y: 222, endPoint x: 237, endPoint y: 84, distance: 298.9
click at [237, 84] on video at bounding box center [102, 8] width 991 height 558
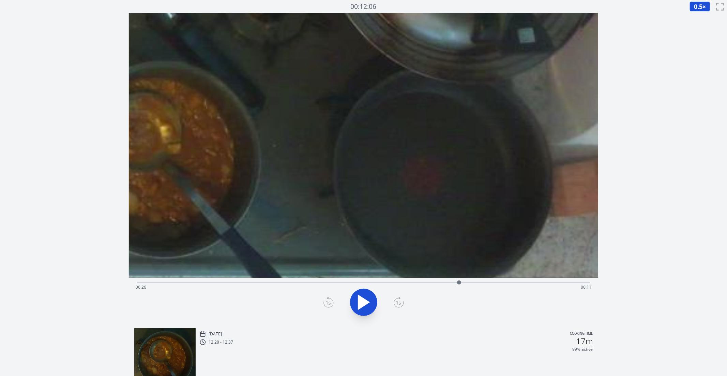
drag, startPoint x: 419, startPoint y: 158, endPoint x: 373, endPoint y: 125, distance: 56.7
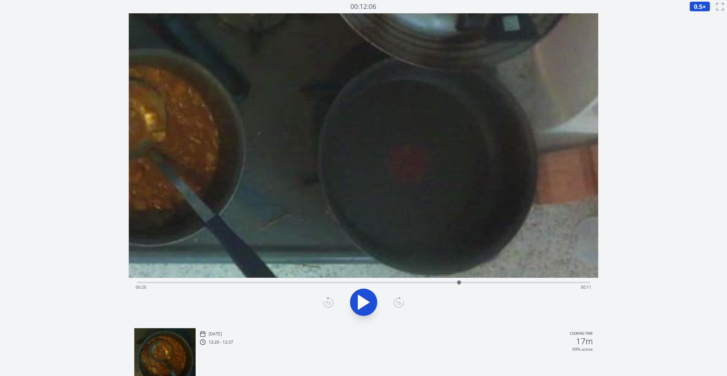
click at [432, 286] on div "Time elapsed: 00:26 Time remaining: 00:11" at bounding box center [364, 287] width 456 height 11
click at [367, 280] on div "Time elapsed: 00:24 Time remaining: 00:14" at bounding box center [364, 282] width 454 height 8
click at [300, 282] on div "Time elapsed: 00:19 Time remaining: 00:19" at bounding box center [364, 287] width 456 height 11
click at [271, 282] on div "Time elapsed: 00:13 Time remaining: 00:25" at bounding box center [364, 287] width 456 height 11
click at [362, 298] on icon at bounding box center [363, 302] width 11 height 14
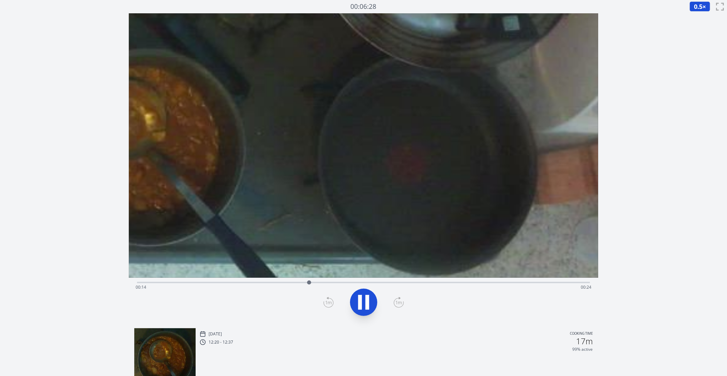
click at [363, 303] on icon at bounding box center [363, 302] width 19 height 19
click at [293, 280] on div "Time elapsed: 00:14 Time remaining: 00:24" at bounding box center [364, 282] width 454 height 8
click at [288, 282] on div "Time elapsed: 00:12 Time remaining: 00:25" at bounding box center [364, 287] width 456 height 11
click at [278, 282] on div "Time elapsed: 00:12 Time remaining: 00:26" at bounding box center [364, 287] width 456 height 11
click at [363, 305] on icon at bounding box center [363, 302] width 11 height 14
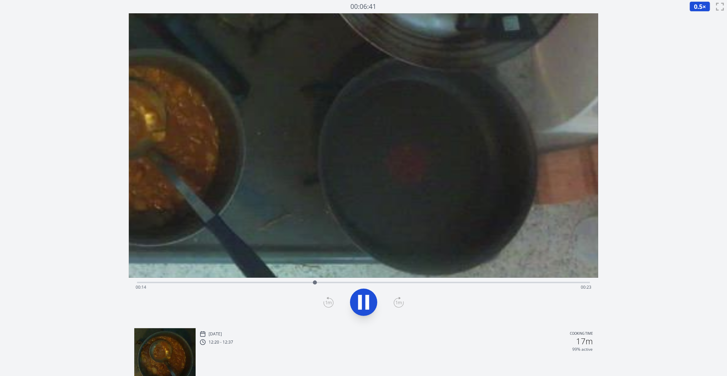
click at [363, 305] on icon at bounding box center [363, 302] width 19 height 19
click at [303, 280] on div "Time elapsed: 00:14 Time remaining: 00:23" at bounding box center [364, 282] width 454 height 8
click at [396, 299] on icon at bounding box center [399, 302] width 10 height 11
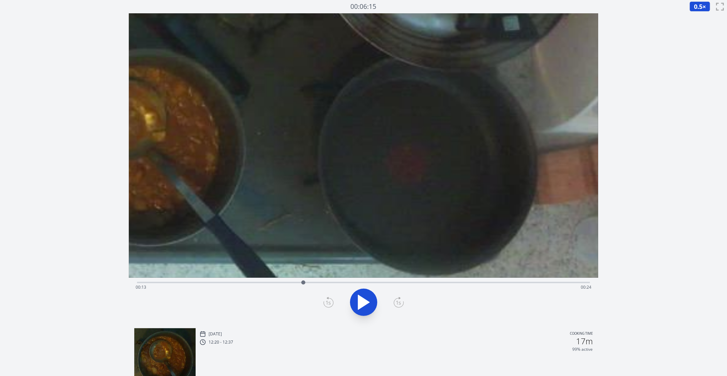
click at [396, 299] on icon at bounding box center [399, 302] width 10 height 11
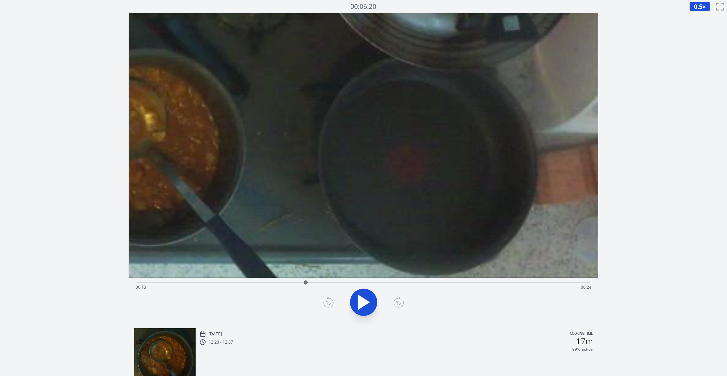
click at [396, 299] on icon at bounding box center [399, 302] width 10 height 11
click at [336, 305] on div at bounding box center [364, 302] width 462 height 33
click at [326, 301] on icon at bounding box center [329, 302] width 10 height 11
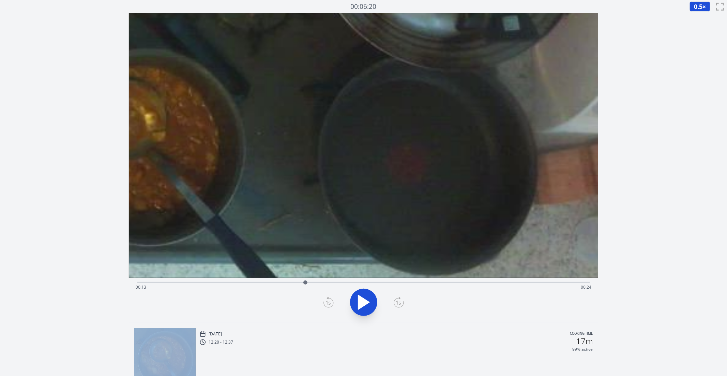
click at [326, 301] on icon at bounding box center [329, 302] width 10 height 11
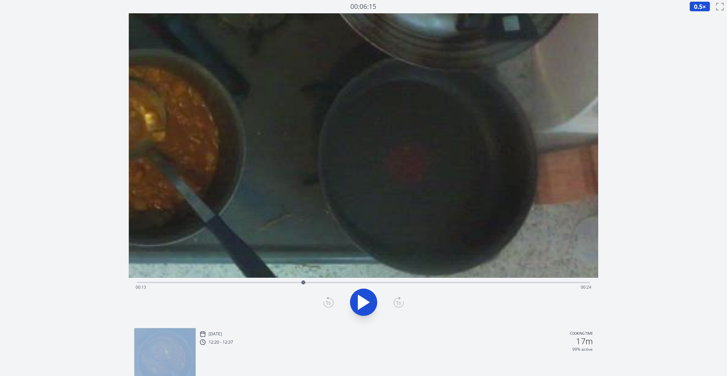
click at [326, 301] on icon at bounding box center [329, 302] width 10 height 11
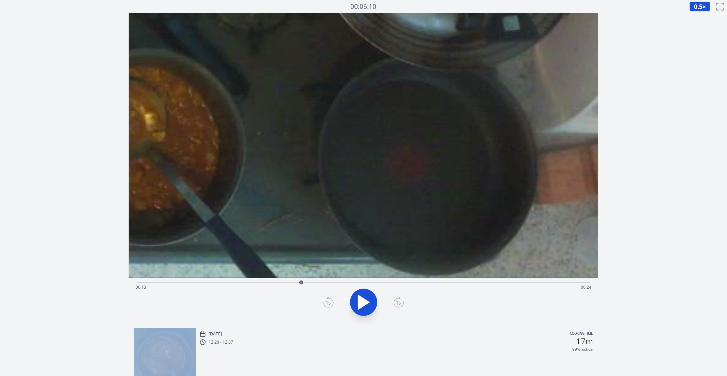
click at [326, 301] on icon at bounding box center [329, 302] width 10 height 11
click at [397, 302] on icon at bounding box center [399, 302] width 10 height 11
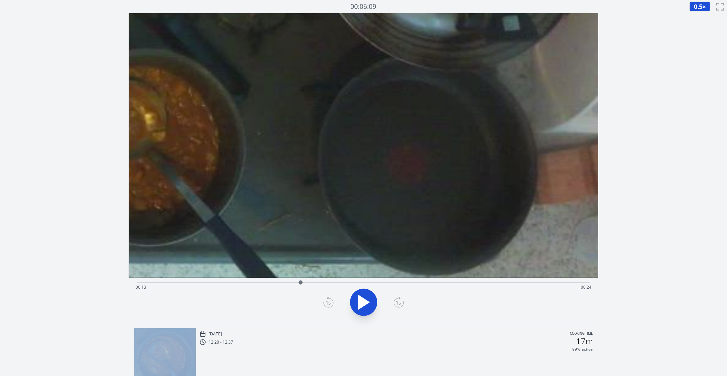
click at [397, 302] on icon at bounding box center [399, 302] width 10 height 11
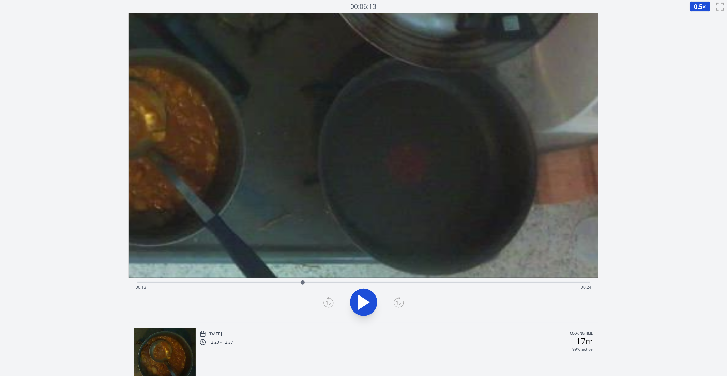
click at [331, 306] on icon at bounding box center [329, 302] width 10 height 11
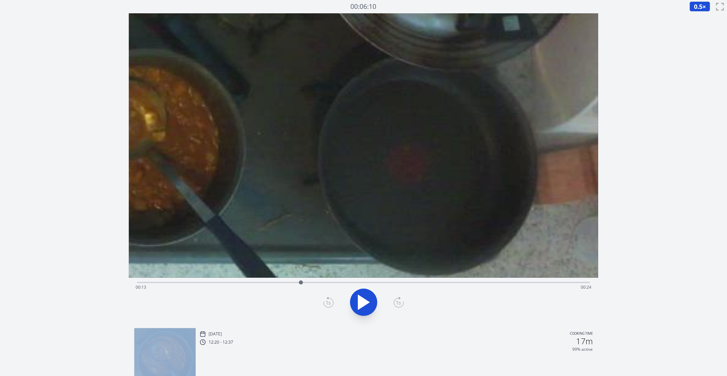
click at [331, 306] on icon at bounding box center [329, 302] width 10 height 11
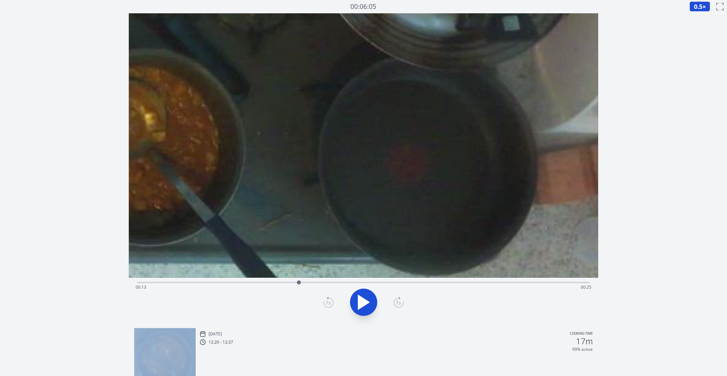
click at [331, 306] on icon at bounding box center [329, 302] width 10 height 11
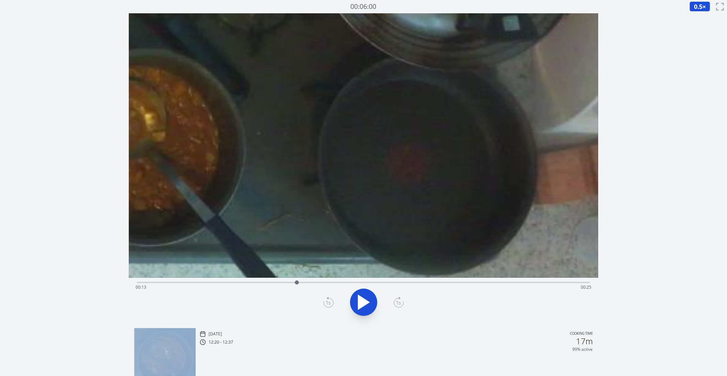
click at [331, 306] on icon at bounding box center [329, 302] width 10 height 11
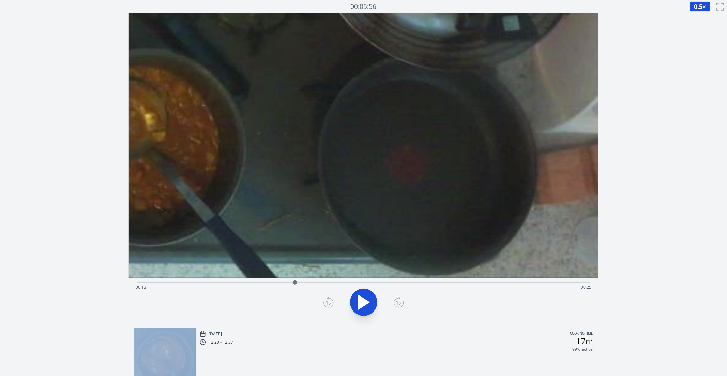
click at [331, 306] on icon at bounding box center [329, 302] width 10 height 11
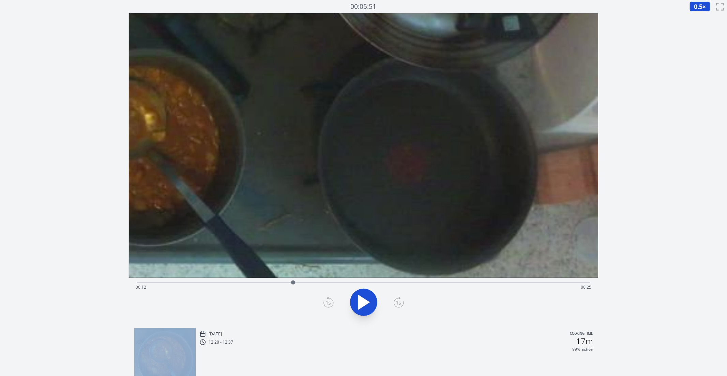
click at [331, 306] on icon at bounding box center [329, 302] width 10 height 11
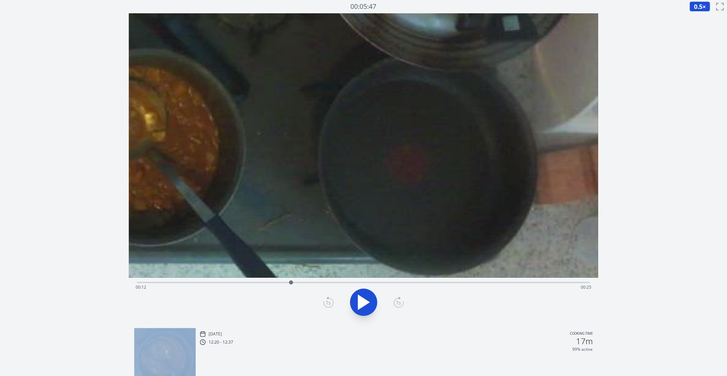
click at [331, 306] on icon at bounding box center [329, 302] width 10 height 11
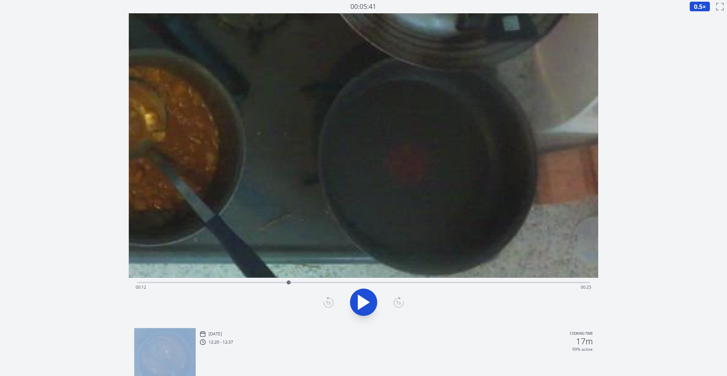
click at [331, 306] on icon at bounding box center [329, 302] width 10 height 11
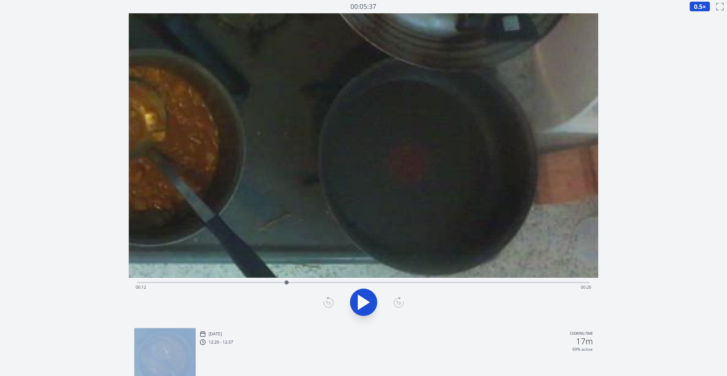
click at [399, 298] on icon at bounding box center [399, 298] width 1 height 2
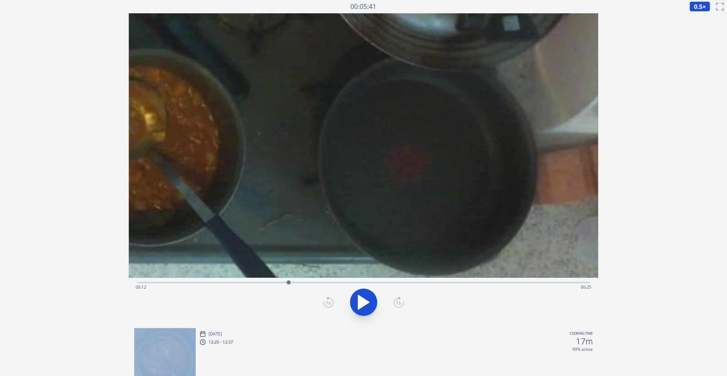
click at [399, 298] on icon at bounding box center [399, 298] width 1 height 2
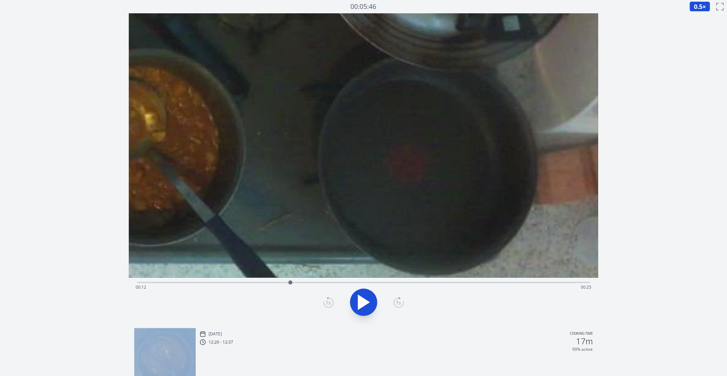
click at [399, 298] on icon at bounding box center [399, 298] width 1 height 2
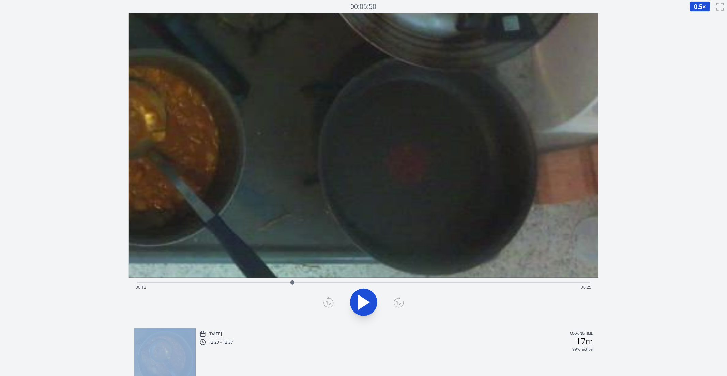
click at [399, 298] on icon at bounding box center [399, 298] width 1 height 2
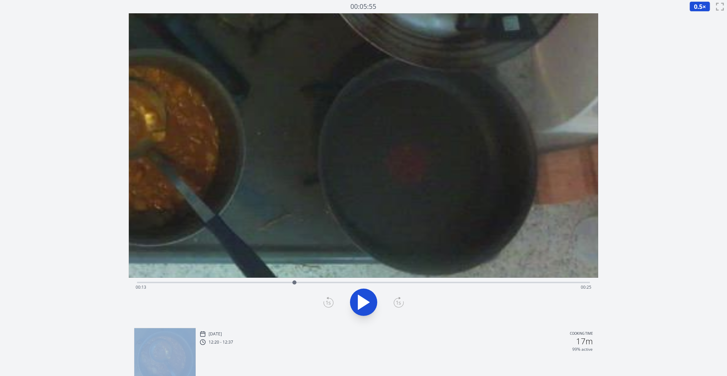
click at [399, 298] on icon at bounding box center [399, 298] width 1 height 2
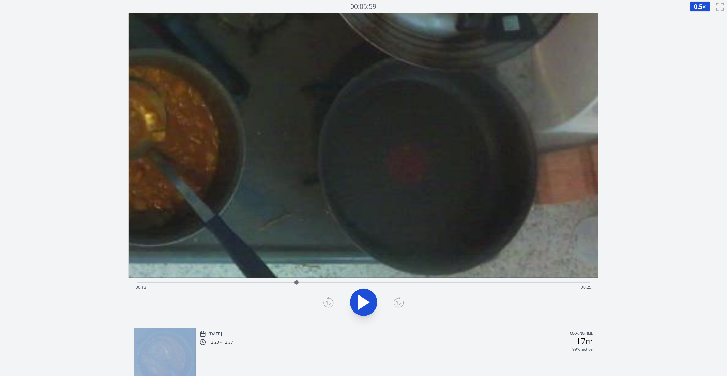
click at [399, 298] on icon at bounding box center [399, 298] width 1 height 2
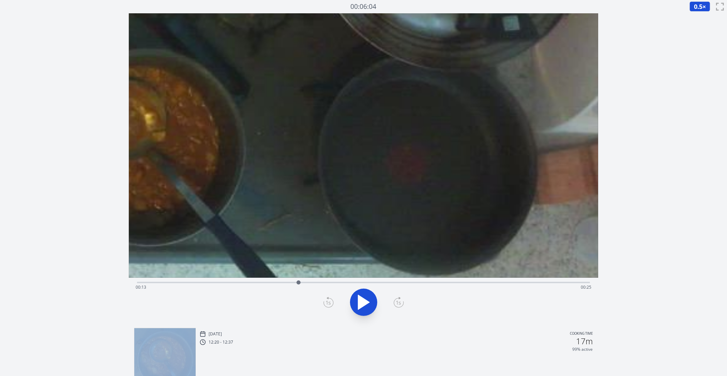
click at [399, 298] on icon at bounding box center [399, 298] width 1 height 2
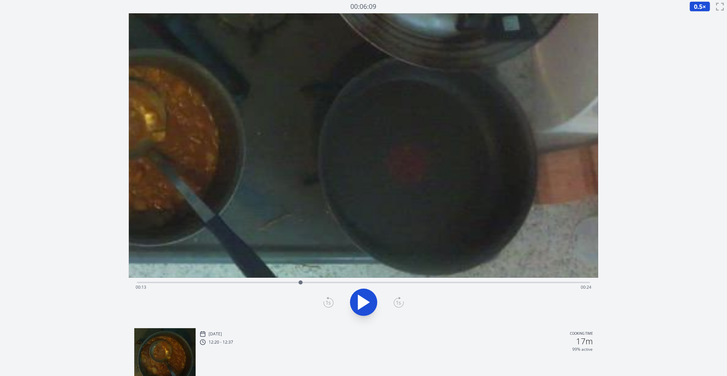
click at [331, 298] on icon at bounding box center [329, 302] width 10 height 11
click at [402, 300] on icon at bounding box center [399, 302] width 10 height 11
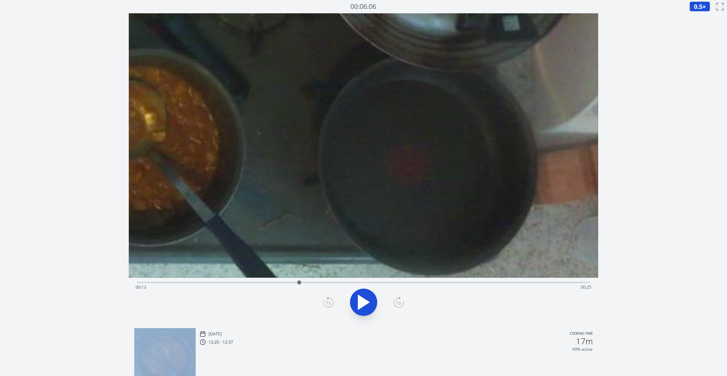
click at [402, 300] on icon at bounding box center [399, 302] width 10 height 11
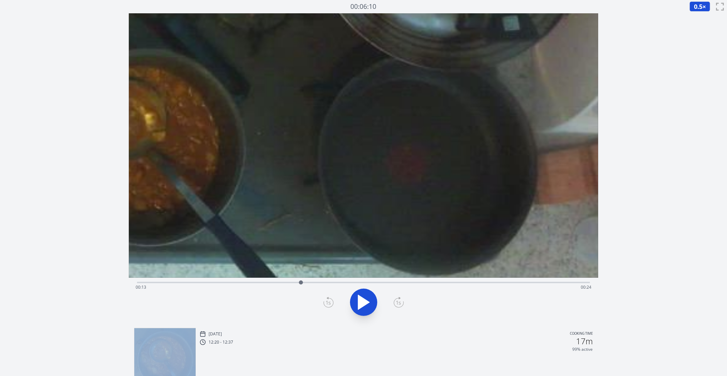
click at [402, 300] on icon at bounding box center [399, 302] width 10 height 11
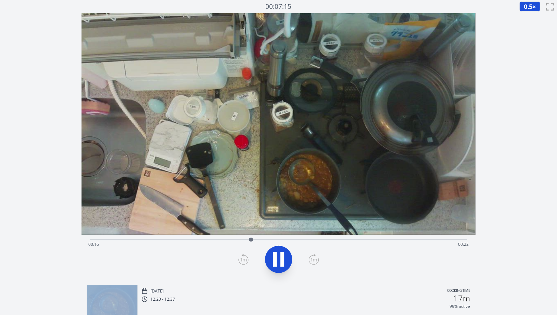
drag, startPoint x: 412, startPoint y: 188, endPoint x: 355, endPoint y: 115, distance: 92.3
click at [355, 115] on video at bounding box center [278, 124] width 394 height 222
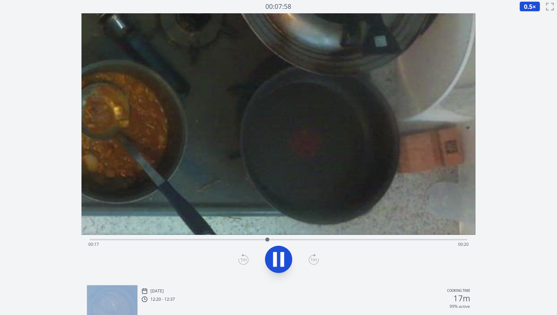
drag, startPoint x: 407, startPoint y: 191, endPoint x: 118, endPoint y: 69, distance: 314.2
click at [118, 69] on video at bounding box center [51, 7] width 858 height 483
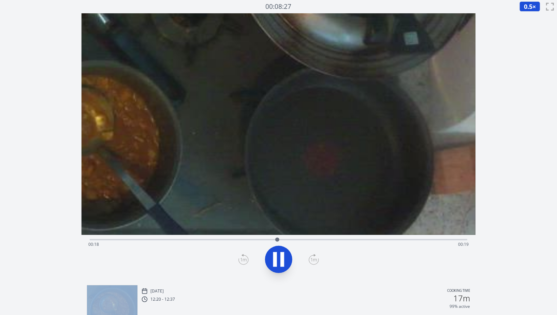
drag, startPoint x: 302, startPoint y: 120, endPoint x: 241, endPoint y: 107, distance: 62.3
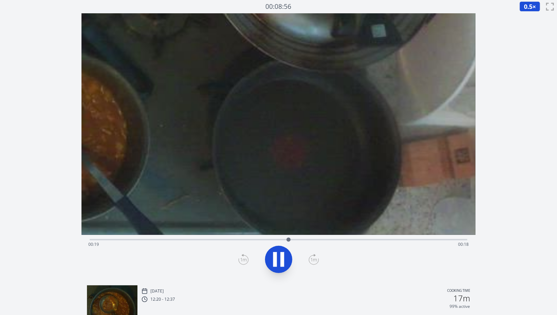
click at [259, 242] on div "Time elapsed: 00:19 Time remaining: 00:18" at bounding box center [278, 244] width 380 height 11
click at [233, 240] on div "Time elapsed: 00:17 Time remaining: 00:21" at bounding box center [278, 244] width 380 height 11
click at [219, 242] on div "Time elapsed: 00:14 Time remaining: 00:24" at bounding box center [278, 244] width 380 height 11
click at [197, 242] on div "Time elapsed: 00:12 Time remaining: 00:25" at bounding box center [278, 244] width 380 height 11
click at [221, 238] on div "Time elapsed: 00:11 Time remaining: 00:27" at bounding box center [278, 239] width 377 height 8
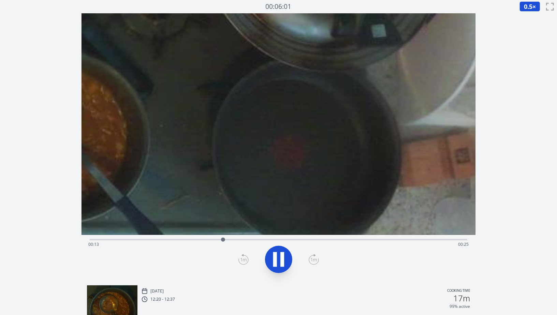
click at [274, 258] on icon at bounding box center [275, 259] width 4 height 15
click at [310, 257] on icon at bounding box center [314, 259] width 10 height 9
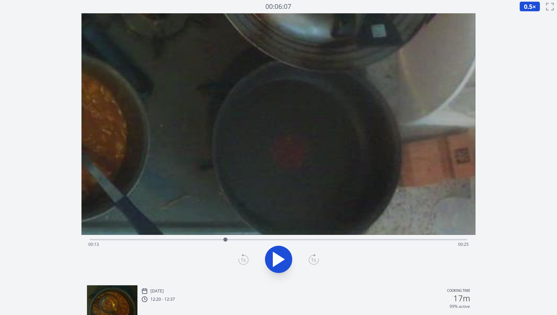
click at [242, 259] on icon at bounding box center [243, 259] width 10 height 11
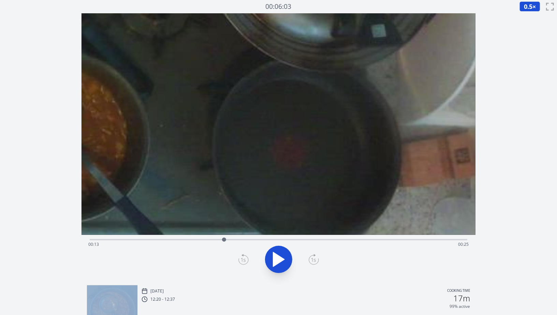
click at [242, 259] on icon at bounding box center [243, 259] width 10 height 11
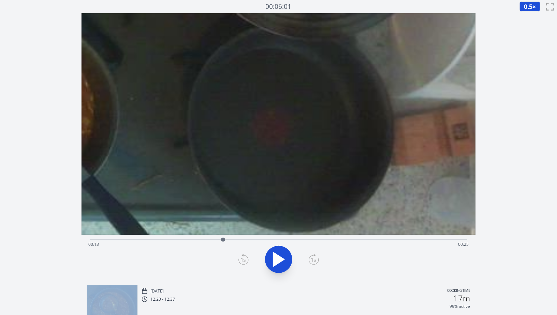
drag, startPoint x: 331, startPoint y: 173, endPoint x: 286, endPoint y: 135, distance: 59.0
click at [314, 263] on icon at bounding box center [314, 259] width 10 height 11
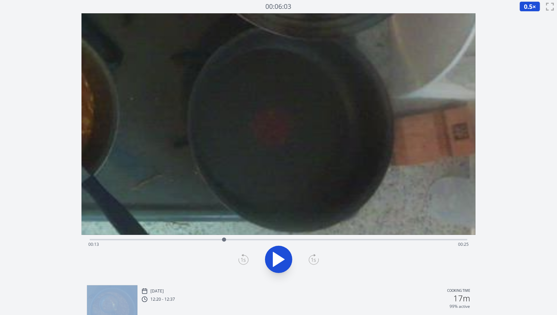
click at [314, 263] on icon at bounding box center [314, 259] width 10 height 11
click at [243, 258] on icon at bounding box center [243, 259] width 10 height 11
click at [242, 258] on icon at bounding box center [243, 259] width 10 height 11
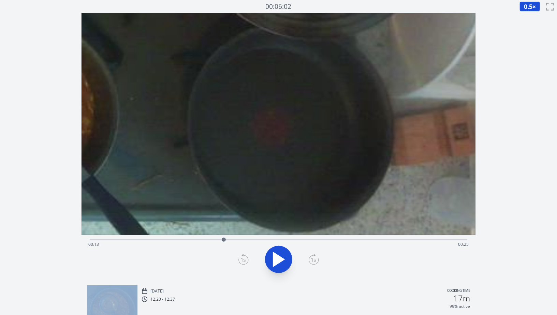
click at [242, 258] on icon at bounding box center [243, 259] width 10 height 11
click at [239, 260] on icon at bounding box center [243, 259] width 10 height 11
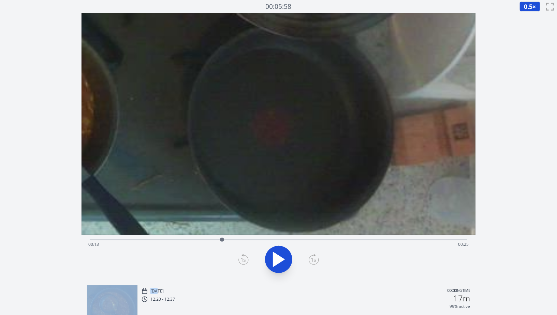
click at [239, 260] on icon at bounding box center [243, 259] width 10 height 11
click at [317, 259] on icon at bounding box center [314, 259] width 10 height 11
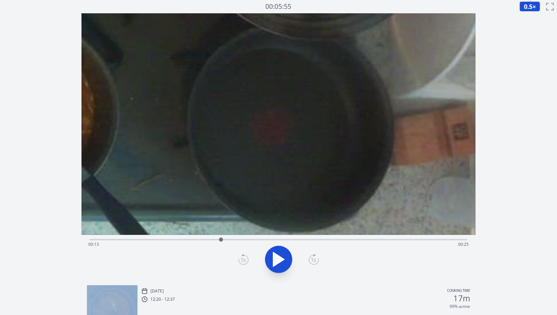
click at [317, 259] on icon at bounding box center [314, 259] width 10 height 11
click at [240, 259] on icon at bounding box center [243, 259] width 10 height 11
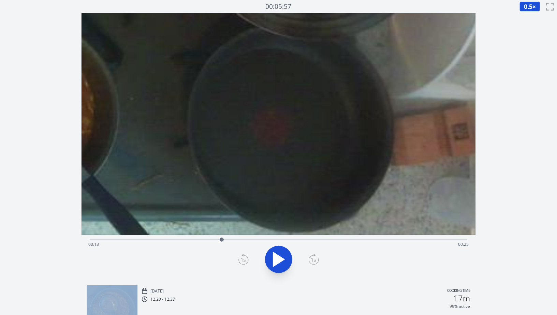
click at [240, 259] on icon at bounding box center [243, 259] width 10 height 11
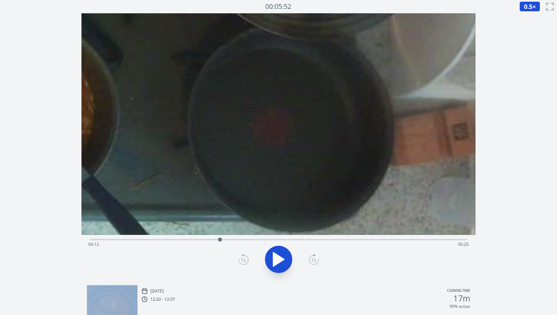
click at [240, 259] on icon at bounding box center [243, 259] width 10 height 11
click at [314, 262] on icon at bounding box center [314, 259] width 10 height 11
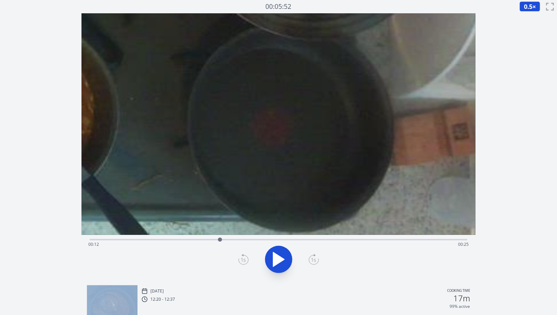
click at [314, 262] on icon at bounding box center [314, 259] width 10 height 11
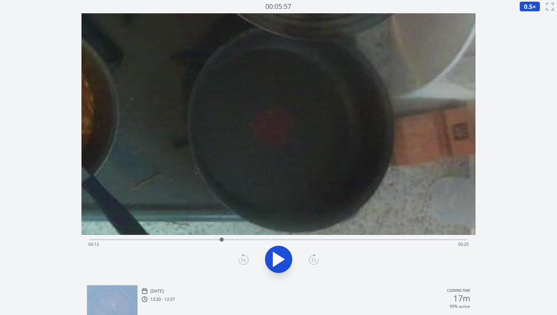
click at [314, 262] on icon at bounding box center [314, 259] width 10 height 11
click at [247, 259] on icon at bounding box center [243, 259] width 10 height 11
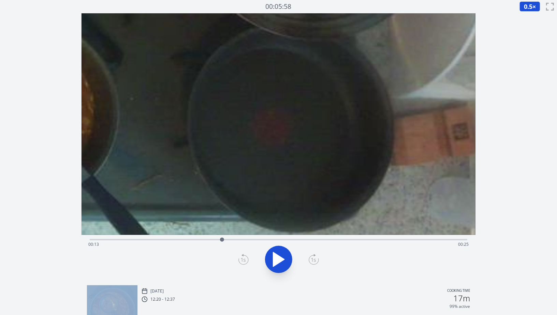
click at [247, 259] on icon at bounding box center [243, 259] width 10 height 11
click at [307, 258] on div at bounding box center [279, 259] width 386 height 33
click at [213, 238] on div "Time elapsed: 00:13 Time remaining: 00:25" at bounding box center [278, 239] width 377 height 8
click at [192, 241] on div "Time elapsed: 00:12 Time remaining: 00:26" at bounding box center [278, 244] width 380 height 11
click at [269, 264] on icon at bounding box center [278, 259] width 19 height 19
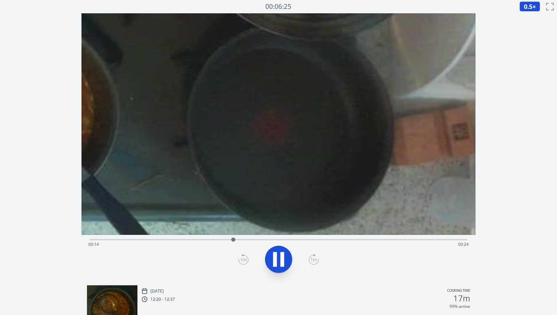
click at [282, 261] on icon at bounding box center [282, 259] width 4 height 15
click at [249, 261] on div at bounding box center [279, 259] width 386 height 33
click at [244, 261] on icon at bounding box center [243, 259] width 10 height 11
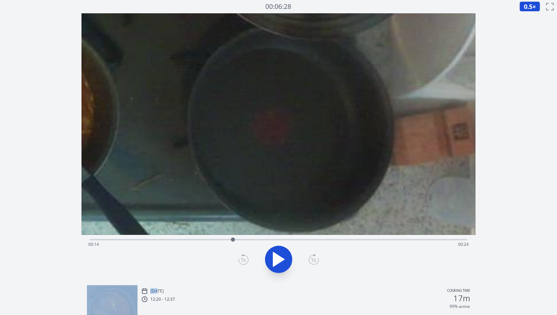
click at [244, 261] on icon at bounding box center [243, 259] width 10 height 11
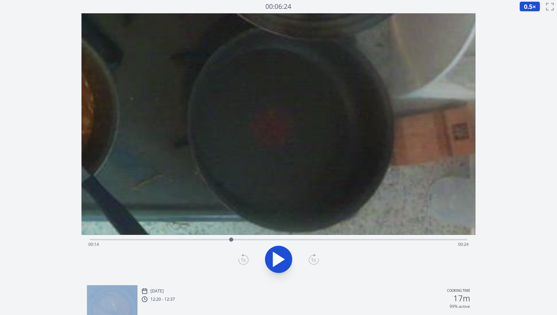
click at [244, 261] on icon at bounding box center [243, 259] width 10 height 11
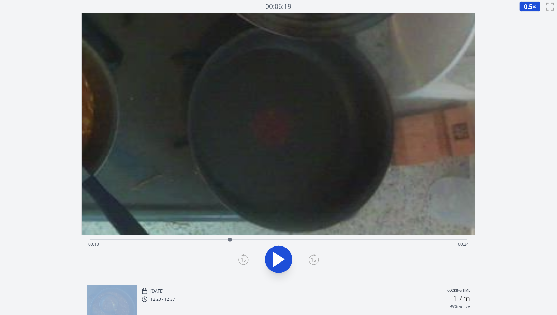
click at [244, 261] on icon at bounding box center [243, 259] width 10 height 11
click at [318, 259] on icon at bounding box center [314, 259] width 10 height 9
click at [206, 235] on div "Time elapsed: 00:13 Time remaining: 00:24" at bounding box center [278, 239] width 377 height 8
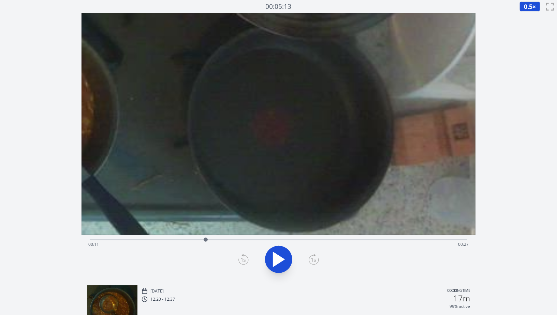
click at [195, 236] on div "Time elapsed: 00:11 Time remaining: 00:27" at bounding box center [278, 239] width 377 height 8
click at [279, 254] on icon at bounding box center [278, 259] width 19 height 19
click at [278, 259] on icon at bounding box center [278, 259] width 19 height 19
click at [278, 259] on icon at bounding box center [278, 259] width 11 height 14
click at [278, 259] on icon at bounding box center [278, 259] width 19 height 19
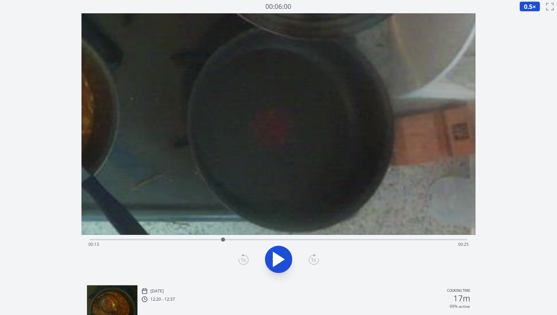
click at [315, 264] on icon at bounding box center [314, 259] width 10 height 11
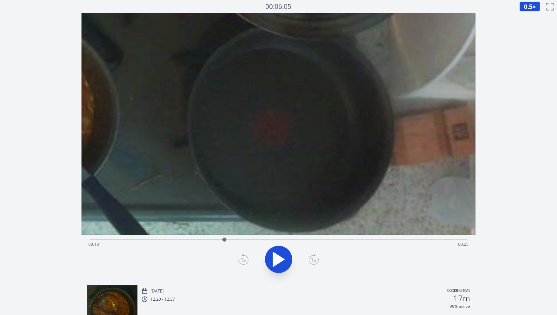
click at [315, 264] on icon at bounding box center [314, 259] width 10 height 11
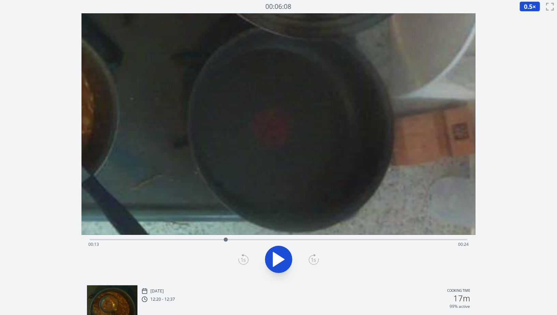
click at [315, 264] on icon at bounding box center [314, 259] width 10 height 11
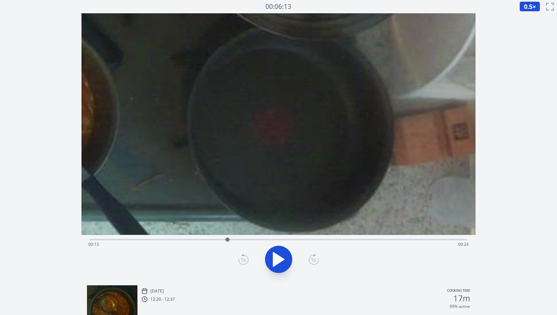
click at [315, 264] on icon at bounding box center [314, 259] width 10 height 11
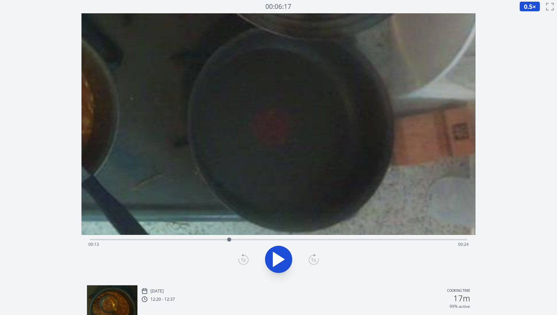
click at [315, 264] on icon at bounding box center [314, 259] width 10 height 11
click at [240, 256] on icon at bounding box center [243, 259] width 10 height 11
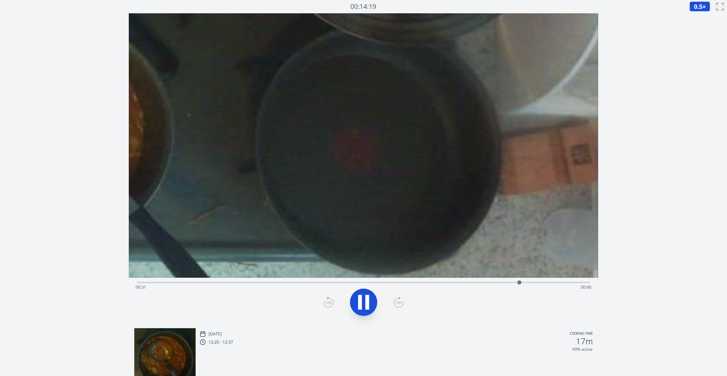
click at [365, 301] on icon at bounding box center [363, 302] width 19 height 19
click at [372, 290] on div "Time elapsed: 00:11 Time remaining: 00:26" at bounding box center [364, 287] width 456 height 11
click at [364, 301] on icon at bounding box center [363, 302] width 19 height 19
click at [374, 300] on button at bounding box center [363, 301] width 27 height 27
click at [358, 299] on icon at bounding box center [360, 302] width 4 height 15
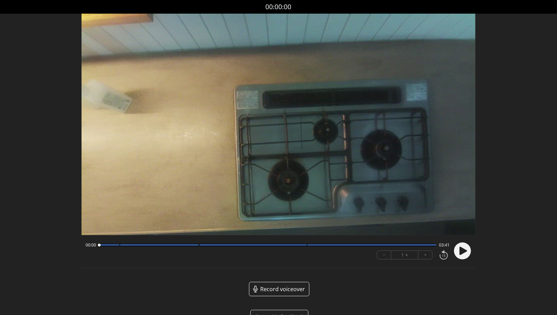
click at [464, 255] on circle at bounding box center [462, 250] width 17 height 17
click at [463, 253] on circle at bounding box center [462, 250] width 17 height 17
click at [194, 247] on div "00:16 03:25" at bounding box center [268, 244] width 364 height 5
click at [190, 244] on div at bounding box center [267, 244] width 337 height 3
click at [192, 245] on div at bounding box center [189, 245] width 9 height 9
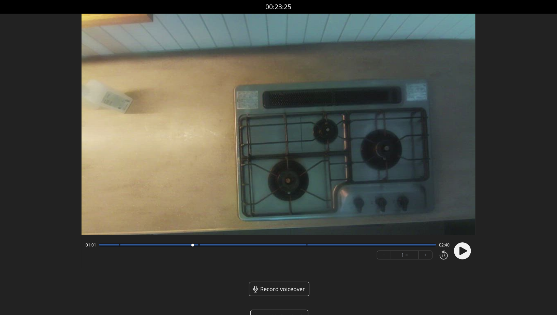
click at [469, 258] on icon at bounding box center [463, 251] width 18 height 18
click at [195, 245] on div at bounding box center [159, 244] width 78 height 1
click at [188, 247] on div at bounding box center [267, 244] width 337 height 3
click at [177, 246] on div at bounding box center [267, 244] width 337 height 3
click at [161, 244] on div at bounding box center [267, 244] width 337 height 3
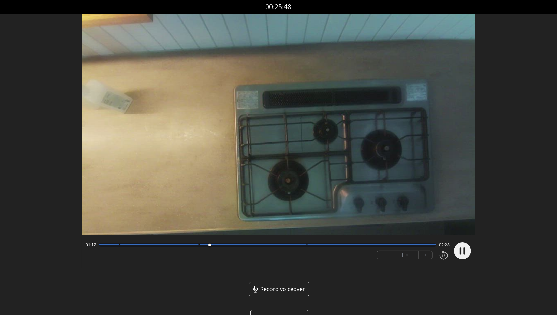
click at [467, 248] on circle at bounding box center [462, 250] width 17 height 17
click at [162, 246] on div at bounding box center [159, 244] width 78 height 1
click at [153, 240] on div "00:41 02:59 − 1 × +" at bounding box center [266, 250] width 367 height 23
click at [152, 242] on div "00:41 02:59 − 1 × +" at bounding box center [266, 250] width 367 height 23
click at [152, 244] on div at bounding box center [267, 244] width 337 height 3
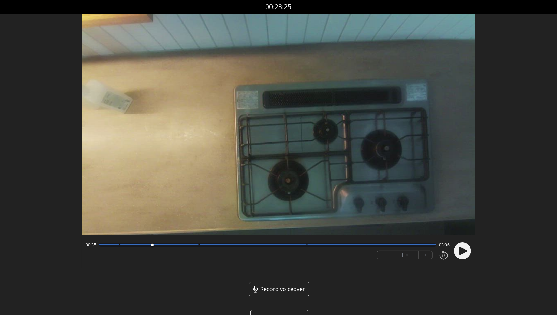
click at [461, 251] on icon at bounding box center [463, 251] width 8 height 8
click at [142, 245] on div at bounding box center [159, 244] width 78 height 1
click at [140, 244] on div at bounding box center [159, 244] width 78 height 1
click at [457, 250] on circle at bounding box center [462, 250] width 17 height 17
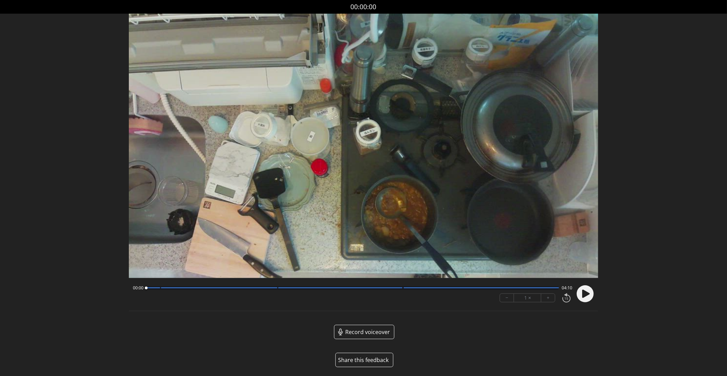
click at [157, 286] on div at bounding box center [352, 287] width 413 height 3
click at [158, 288] on div at bounding box center [156, 287] width 9 height 9
click at [165, 291] on div "00:07 04:02 − 1 × +" at bounding box center [351, 293] width 443 height 23
click at [161, 288] on div at bounding box center [158, 287] width 9 height 9
click at [158, 288] on div at bounding box center [161, 287] width 9 height 9
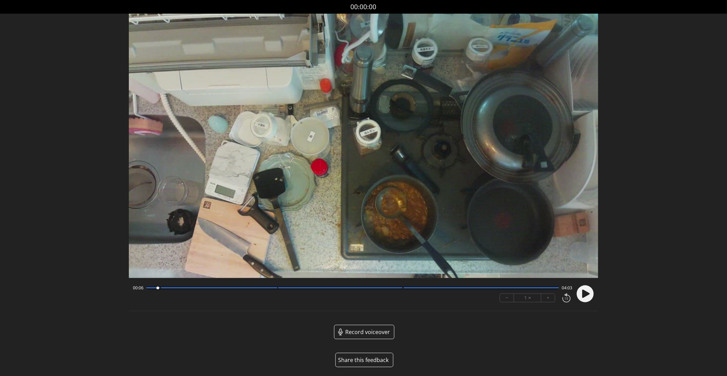
click at [594, 295] on icon at bounding box center [586, 294] width 18 height 18
click at [592, 297] on circle at bounding box center [585, 293] width 17 height 17
click at [157, 289] on div at bounding box center [352, 287] width 413 height 3
click at [587, 293] on icon at bounding box center [588, 293] width 2 height 7
click at [587, 293] on icon at bounding box center [586, 294] width 8 height 8
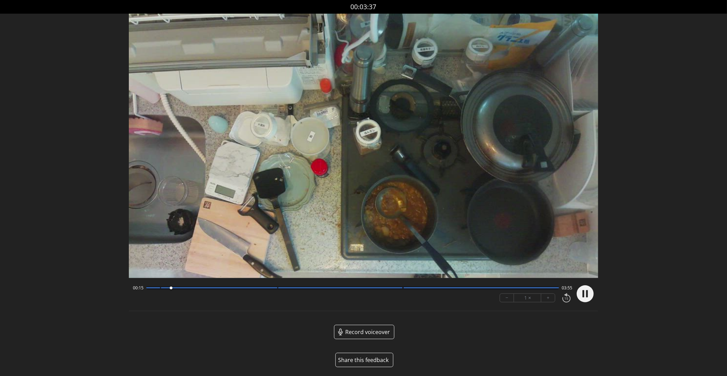
click at [587, 293] on icon at bounding box center [588, 293] width 2 height 7
click at [585, 293] on icon at bounding box center [586, 294] width 8 height 8
click at [585, 293] on circle at bounding box center [585, 293] width 17 height 17
click at [273, 288] on div at bounding box center [352, 287] width 413 height 3
click at [591, 295] on circle at bounding box center [585, 293] width 17 height 17
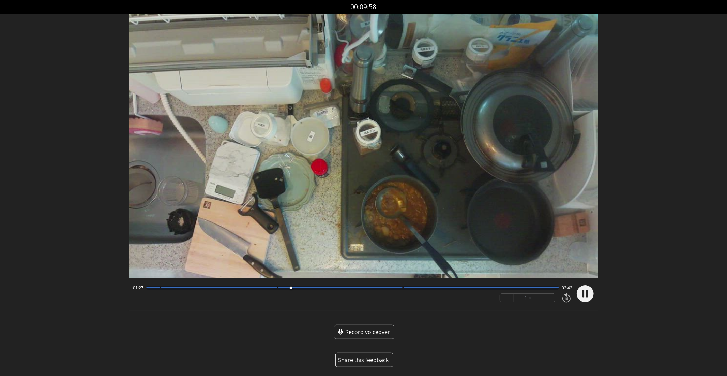
click at [591, 294] on circle at bounding box center [585, 293] width 17 height 17
click at [398, 287] on div at bounding box center [340, 287] width 124 height 1
click at [597, 291] on div "02:32 01:37 − 1 × +" at bounding box center [364, 294] width 470 height 25
click at [589, 291] on circle at bounding box center [585, 293] width 17 height 17
click at [590, 294] on circle at bounding box center [585, 293] width 17 height 17
